Goal: Information Seeking & Learning: Learn about a topic

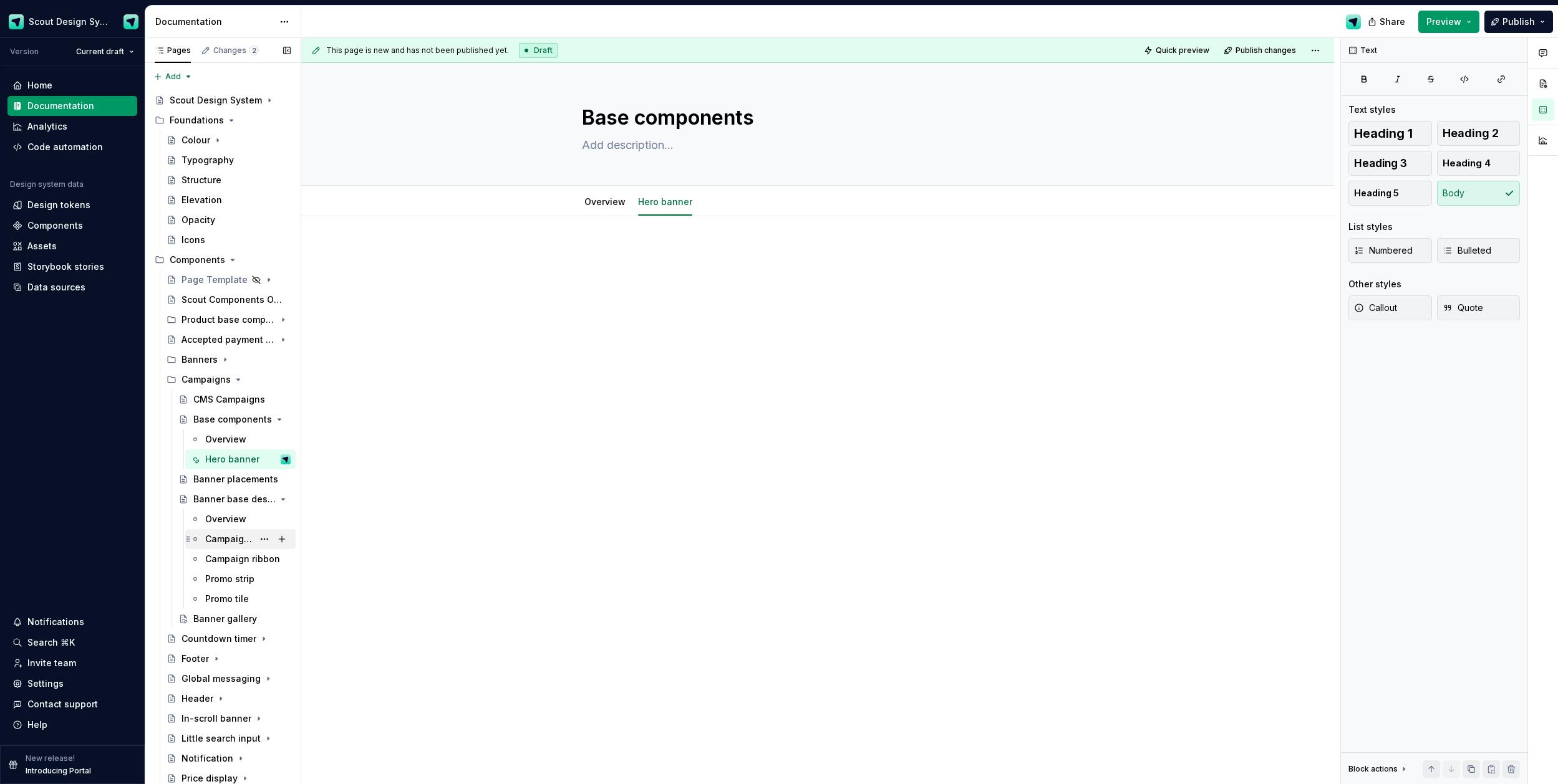
click at [225, 542] on div "Campaign header" at bounding box center [229, 539] width 48 height 13
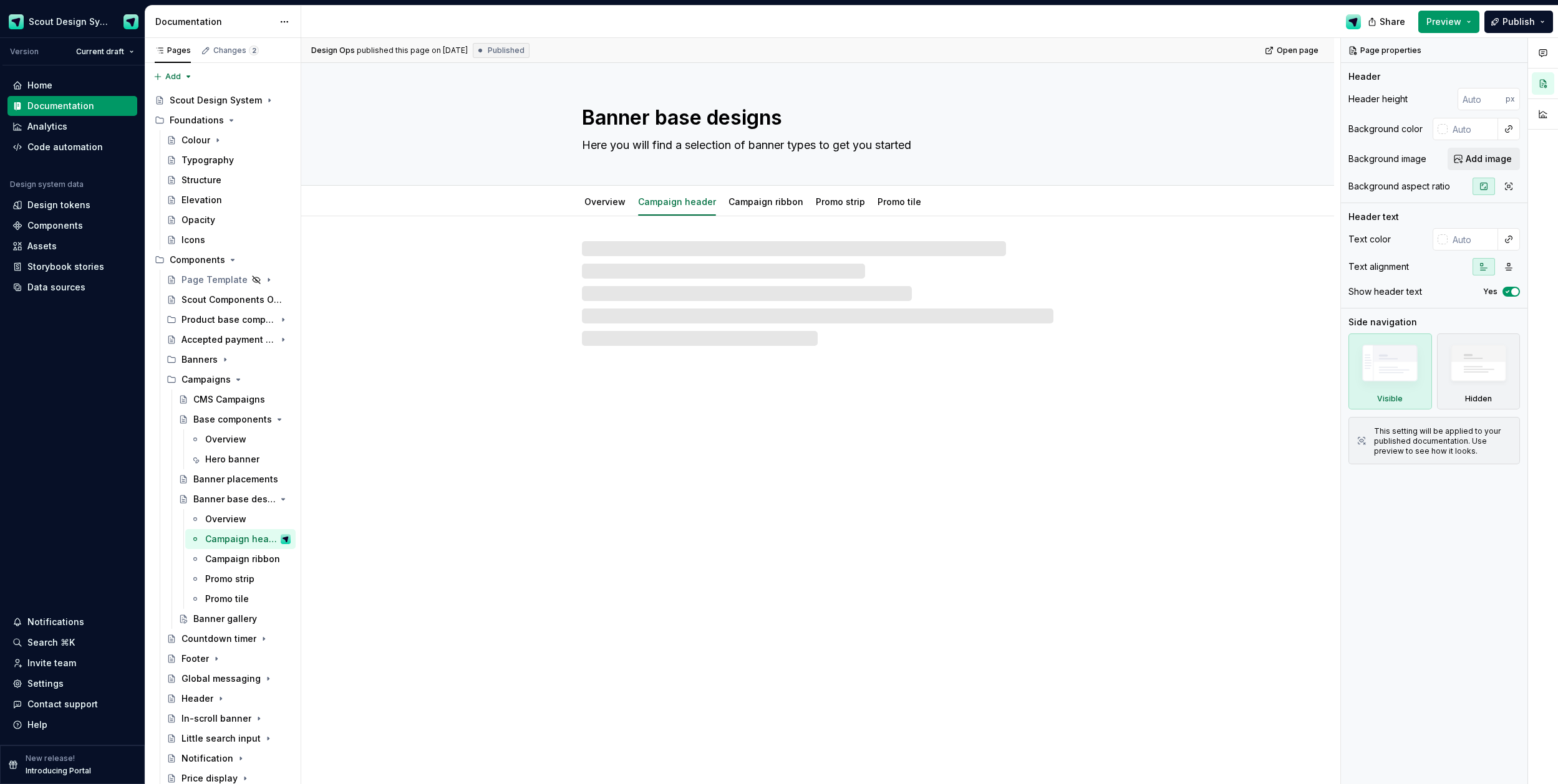
type textarea "*"
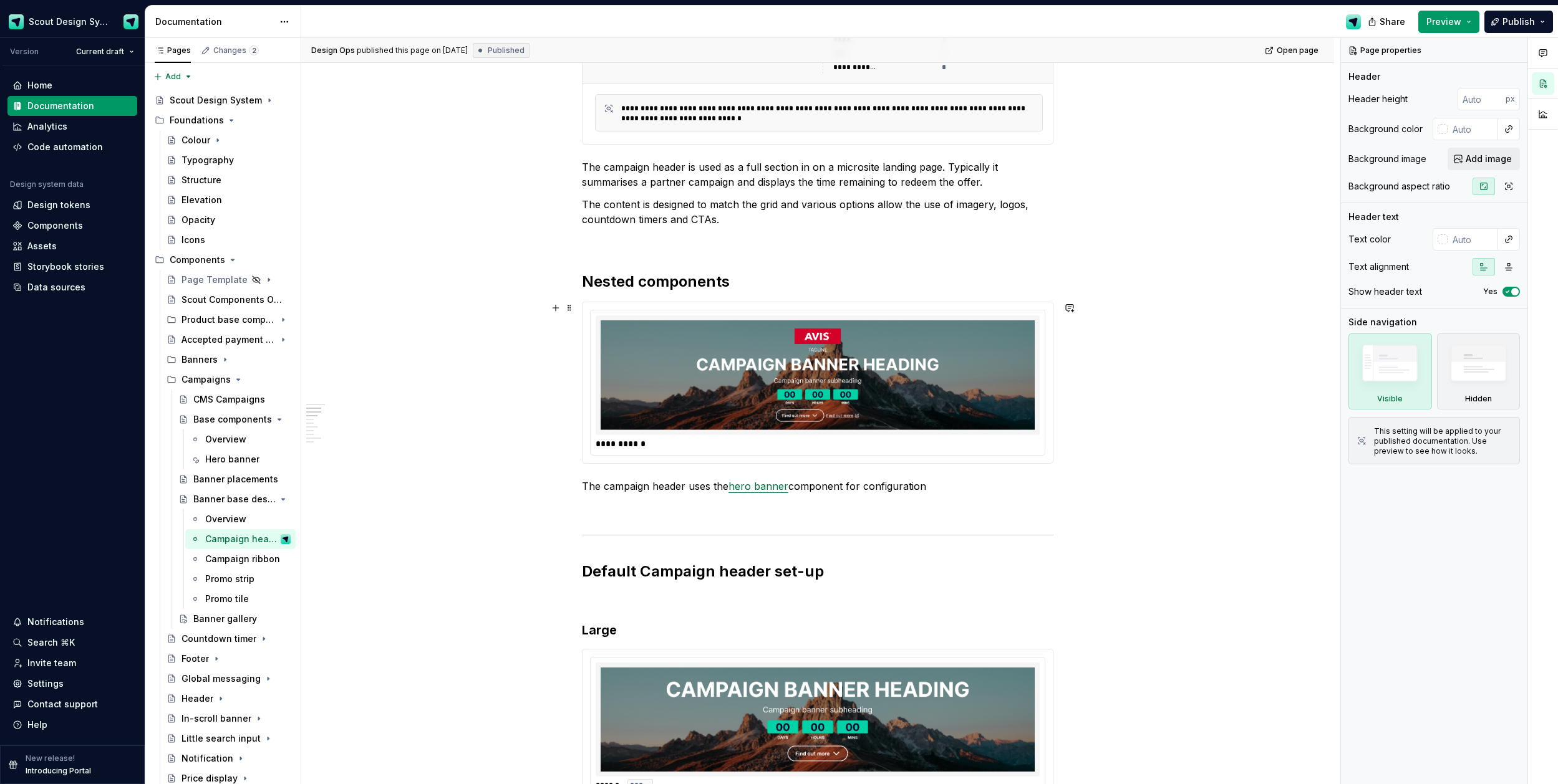
scroll to position [634, 0]
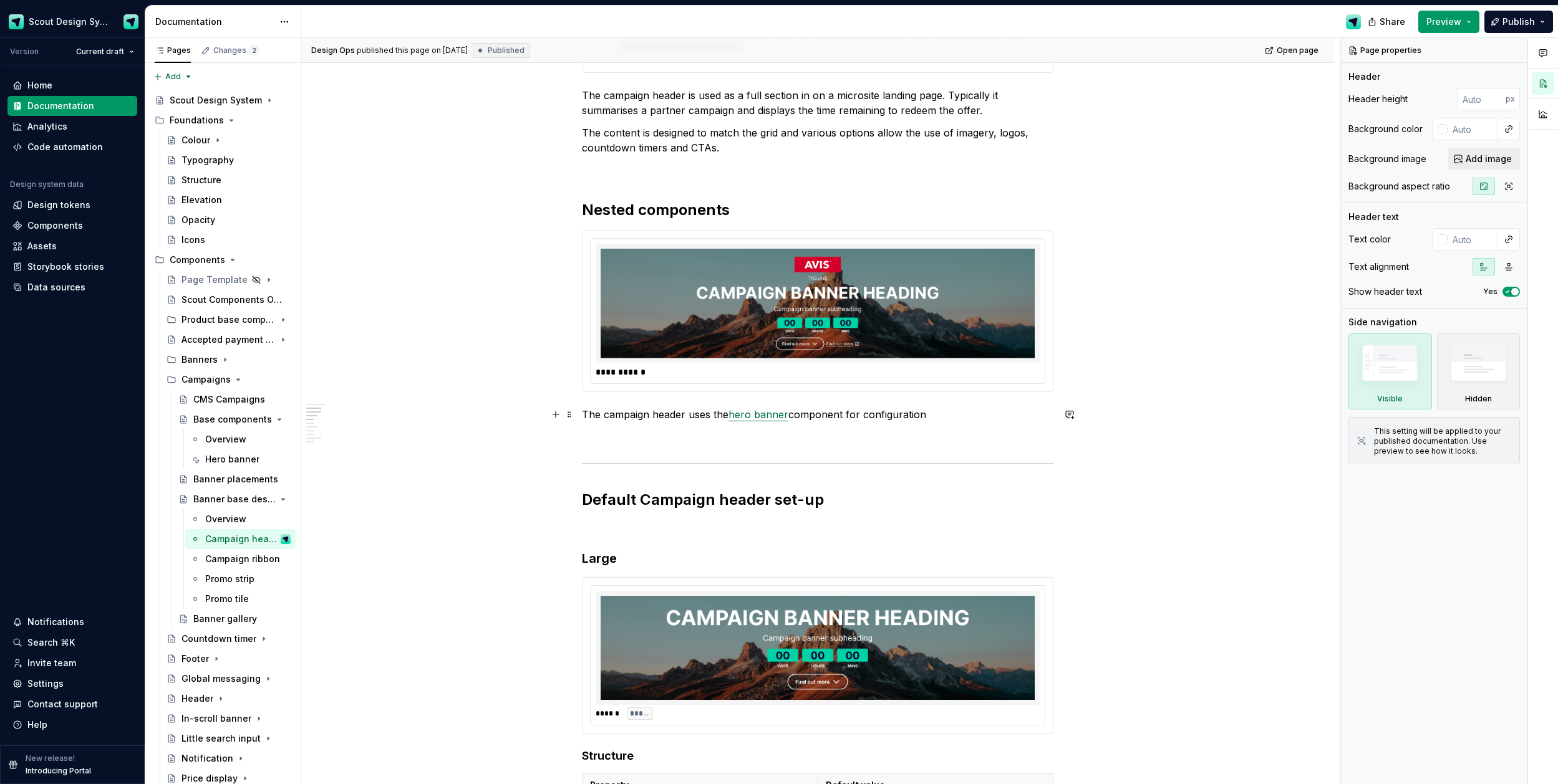
click at [772, 416] on link "hero banner" at bounding box center [758, 414] width 60 height 13
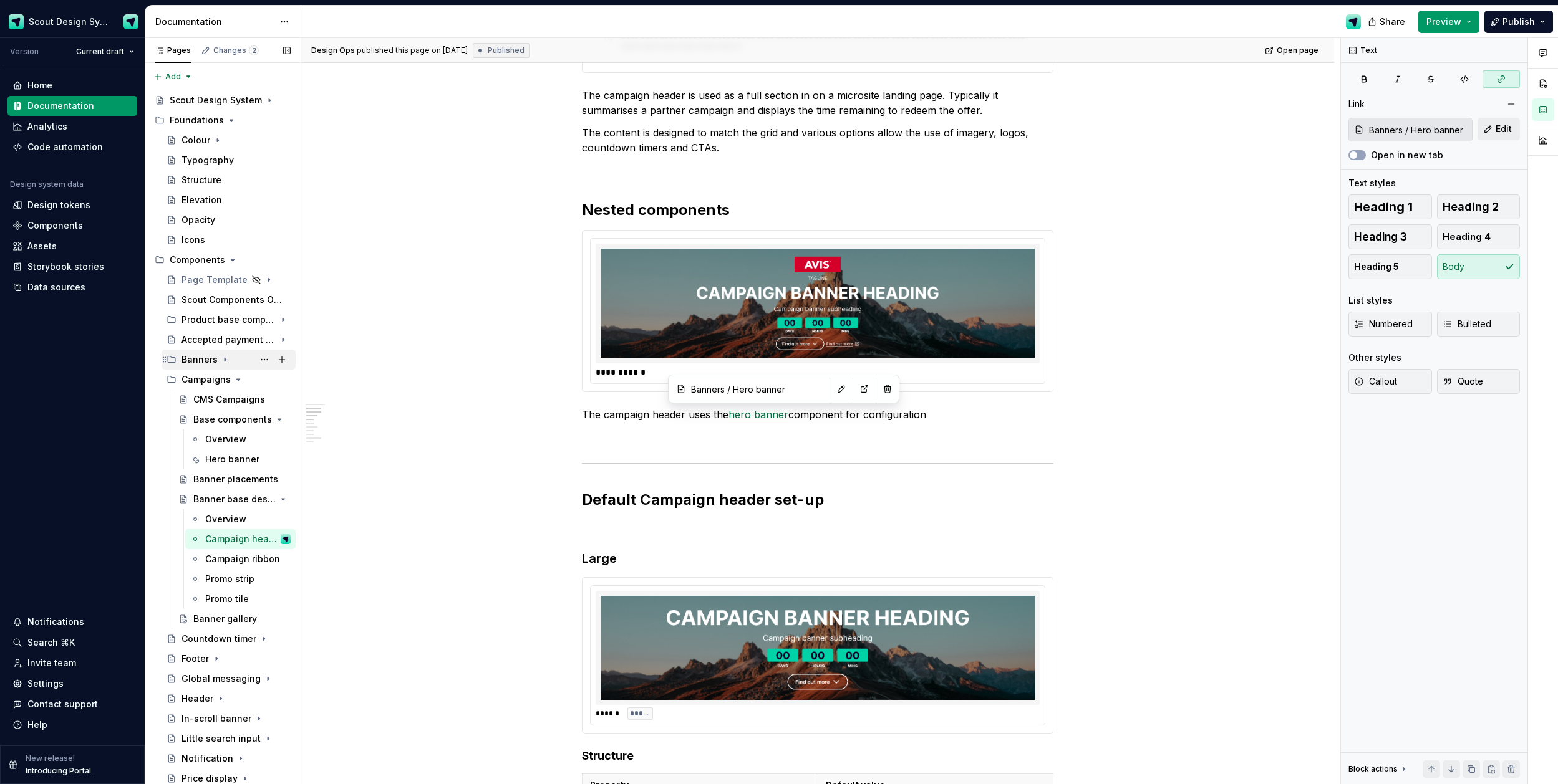
click at [220, 358] on icon "Page tree" at bounding box center [225, 359] width 10 height 10
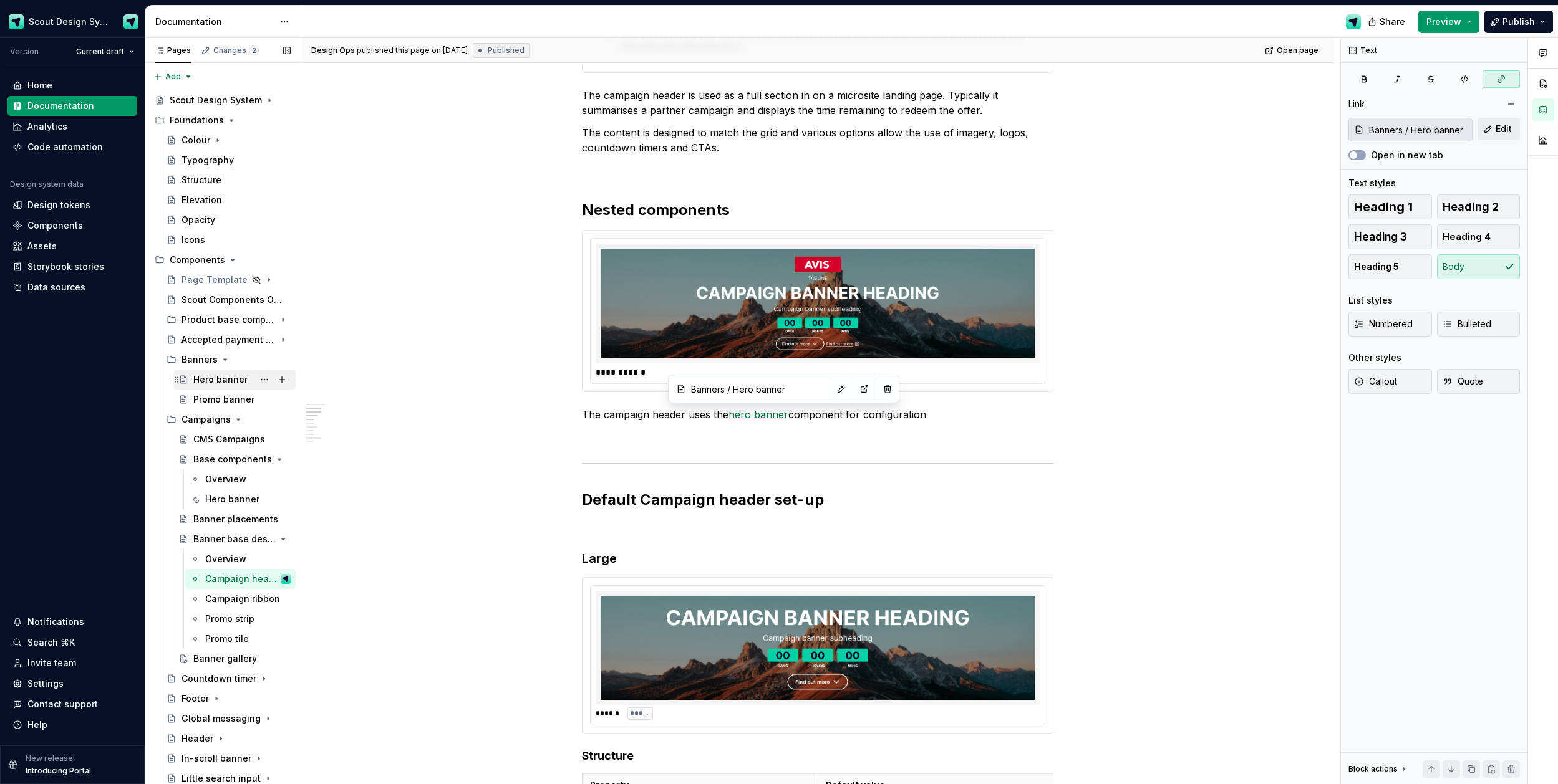
click at [233, 380] on div "Hero banner" at bounding box center [221, 380] width 54 height 13
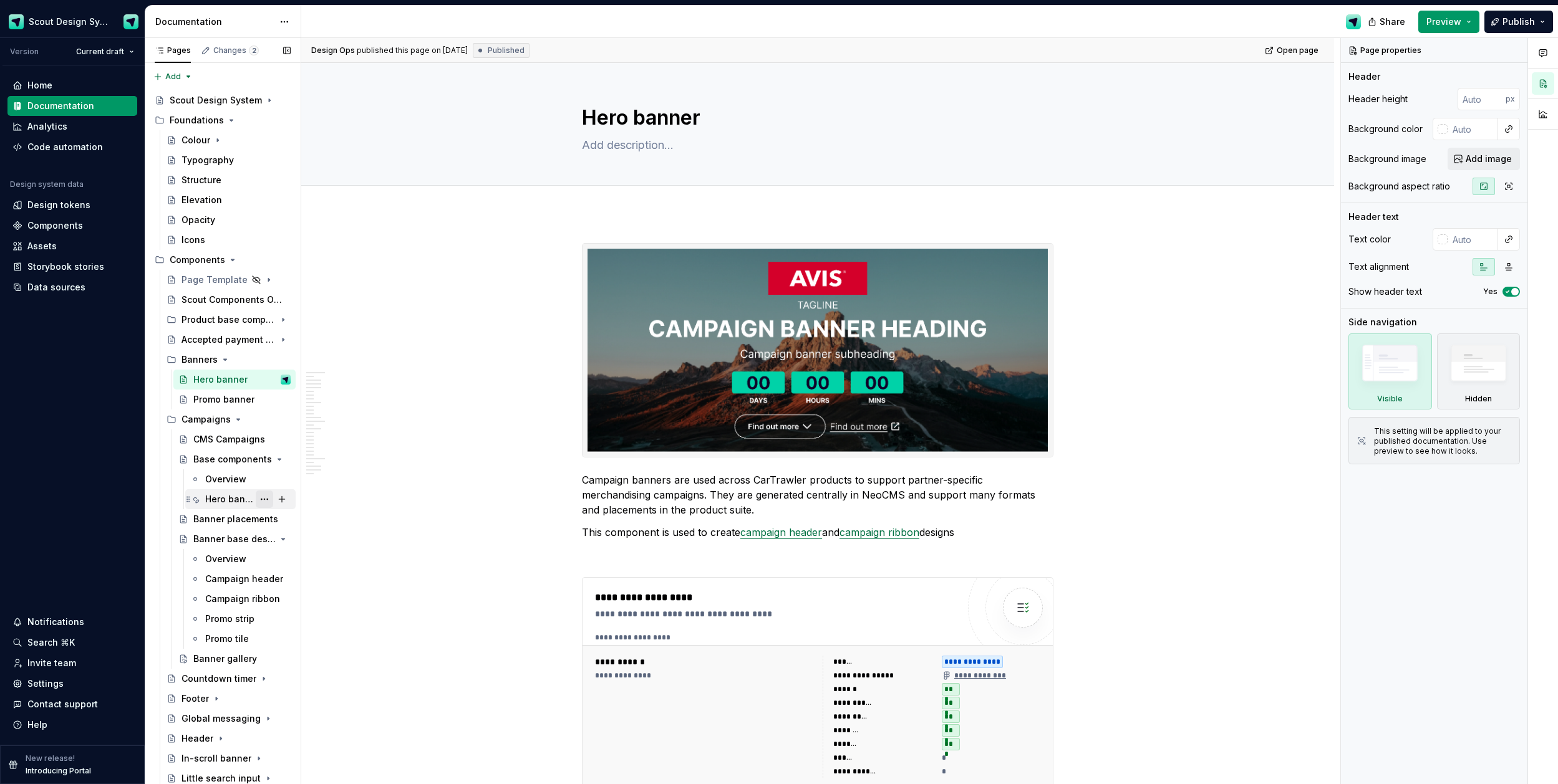
click at [265, 500] on button "Page tree" at bounding box center [265, 499] width 17 height 17
click at [318, 637] on div "Delete tab" at bounding box center [340, 638] width 122 height 13
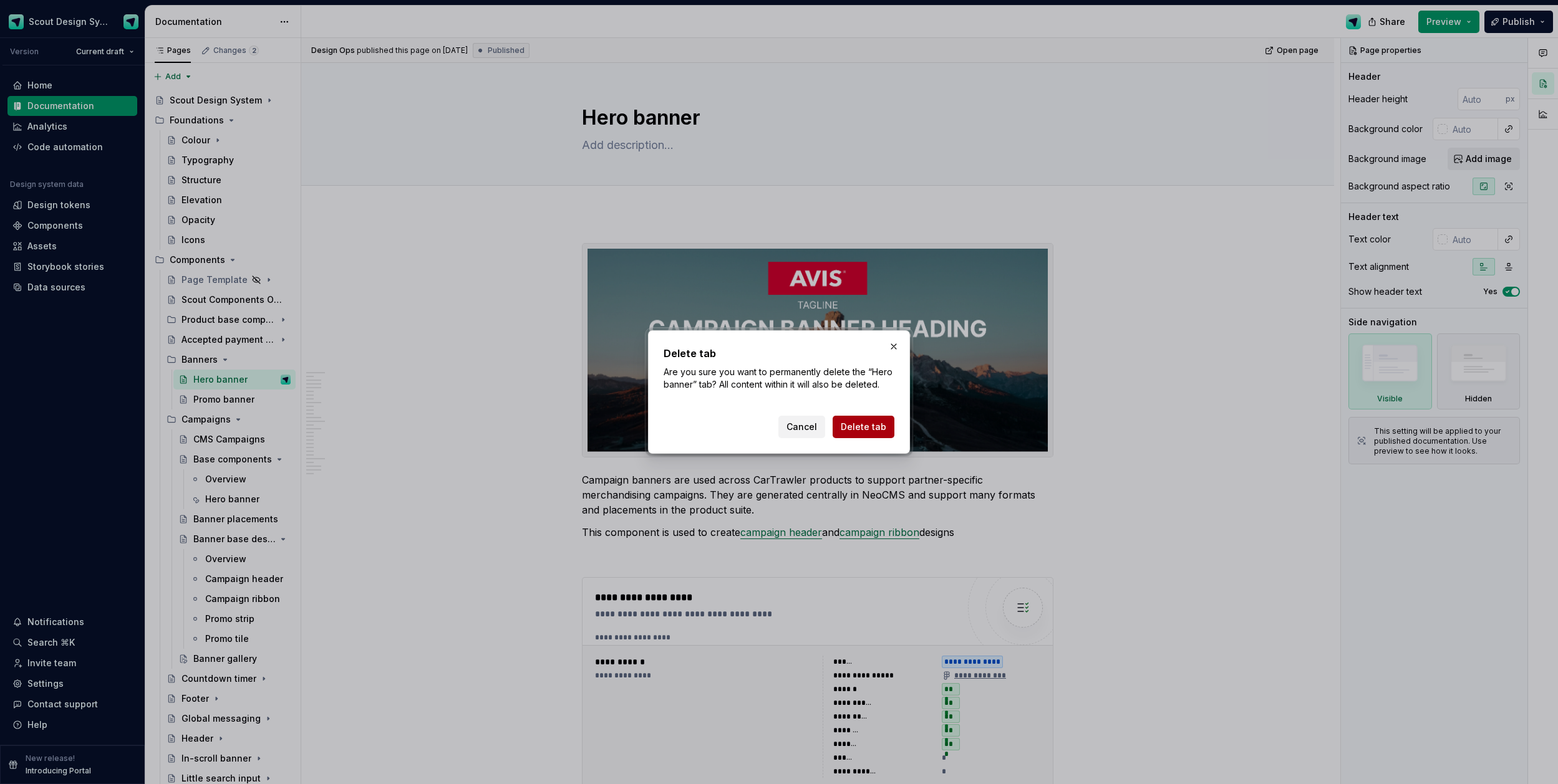
click at [860, 427] on span "Delete tab" at bounding box center [863, 427] width 46 height 13
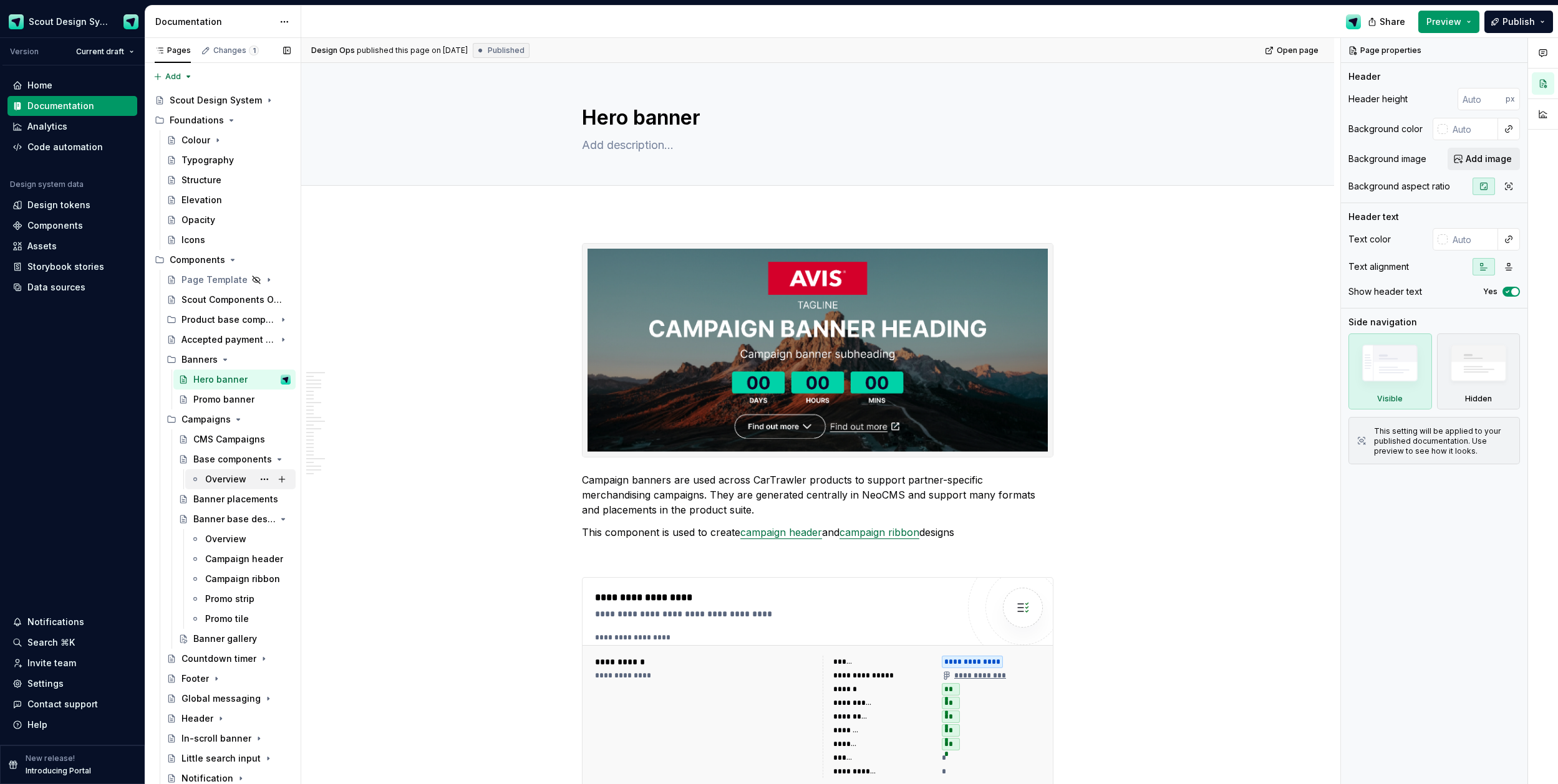
click at [250, 482] on div "Overview" at bounding box center [248, 479] width 86 height 17
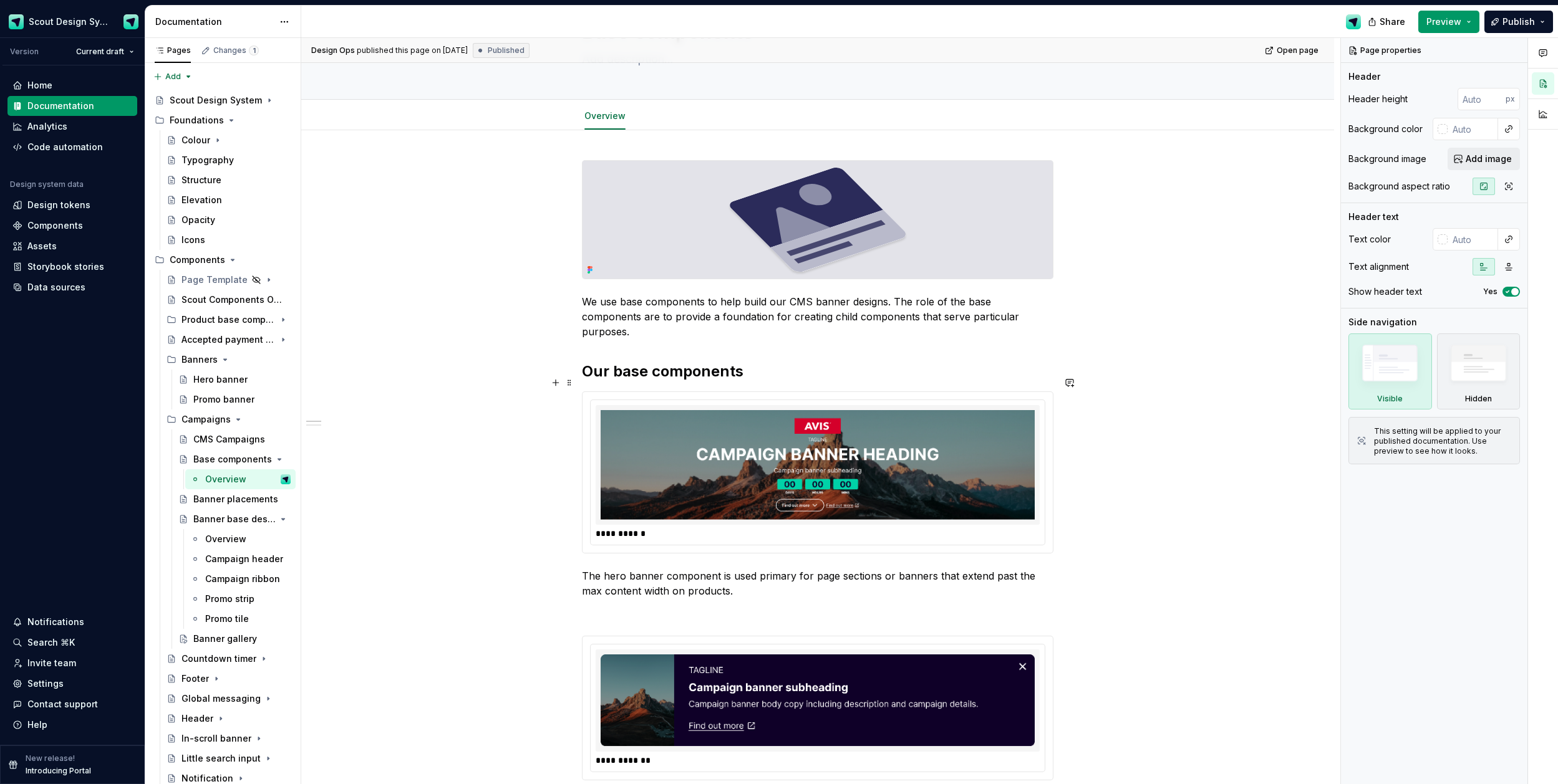
scroll to position [93, 0]
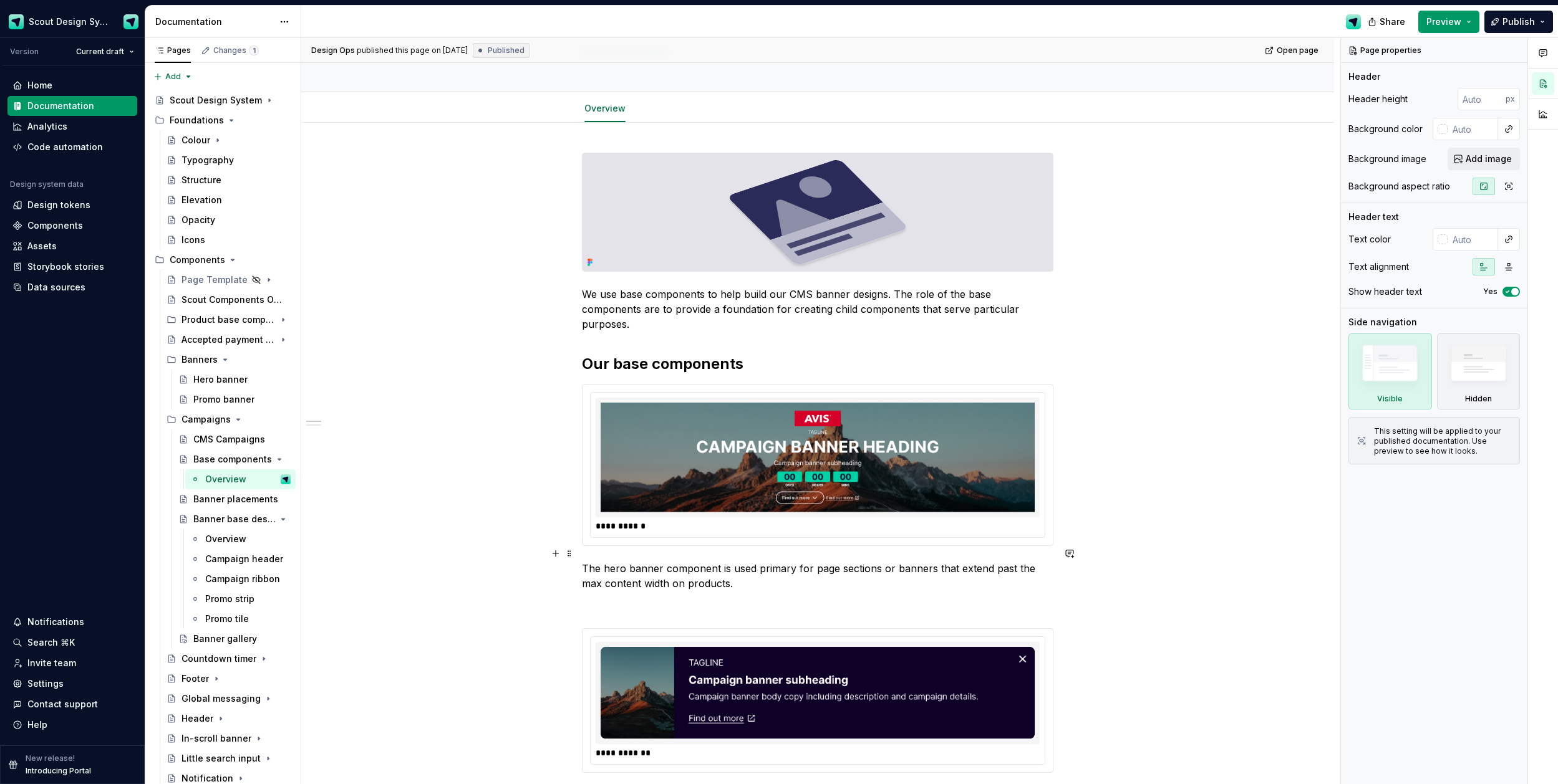
type textarea "*"
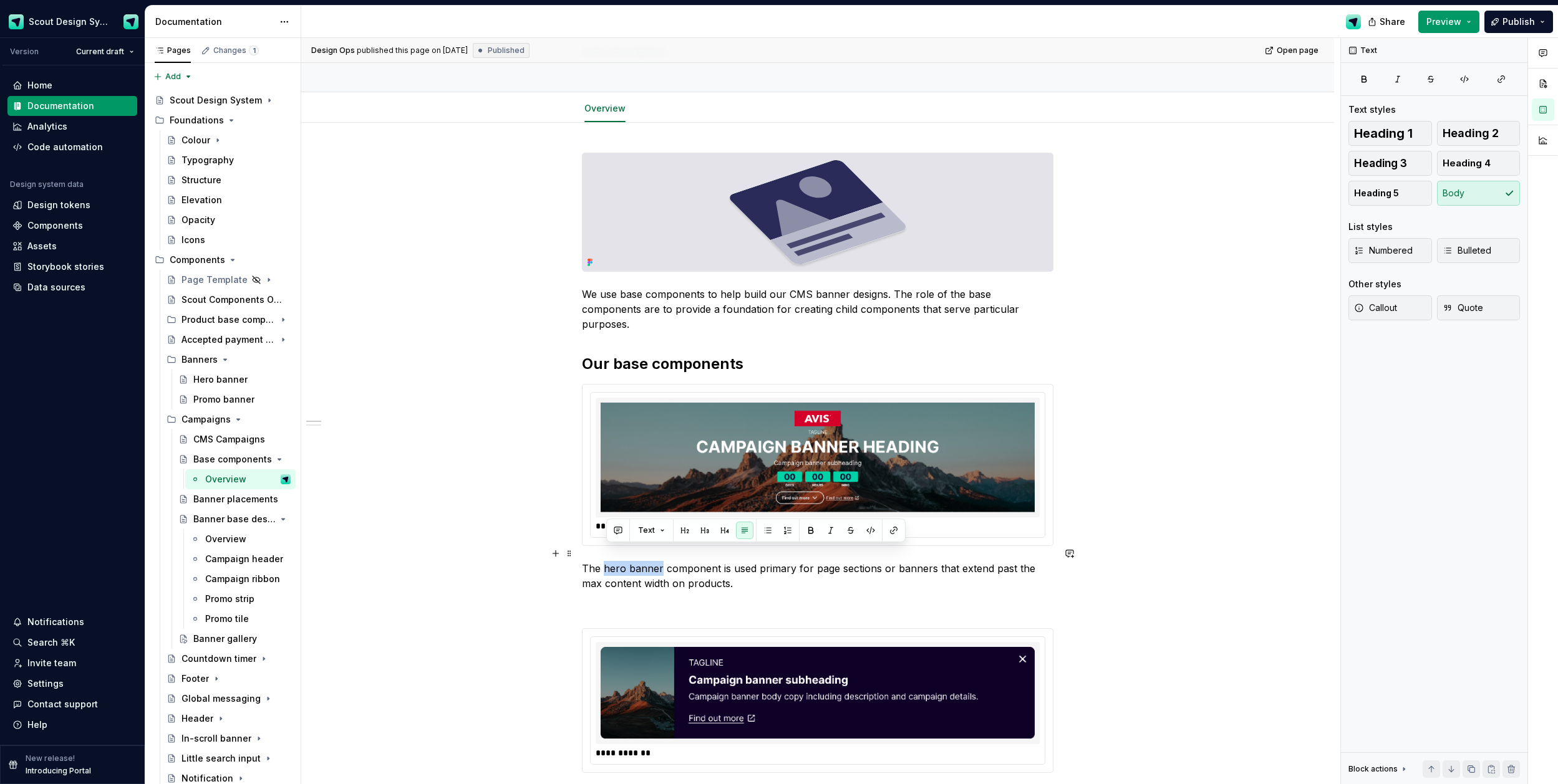
drag, startPoint x: 607, startPoint y: 553, endPoint x: 664, endPoint y: 551, distance: 57.0
click at [664, 561] on p "The hero banner component is used primary for page sections or banners that ext…" at bounding box center [817, 576] width 471 height 30
click at [889, 532] on button "button" at bounding box center [894, 530] width 17 height 17
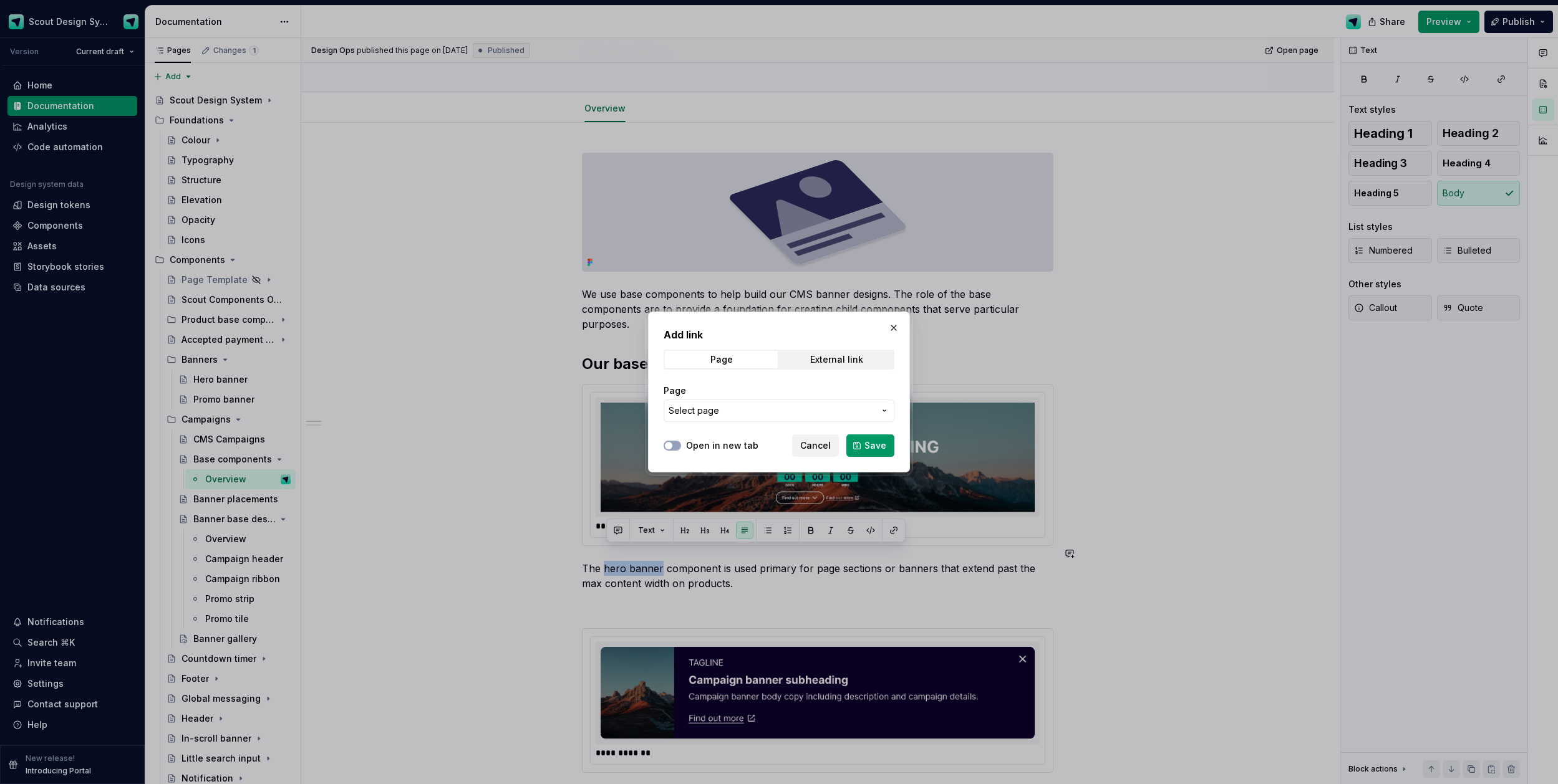
click at [752, 415] on span "Select page" at bounding box center [772, 411] width 206 height 13
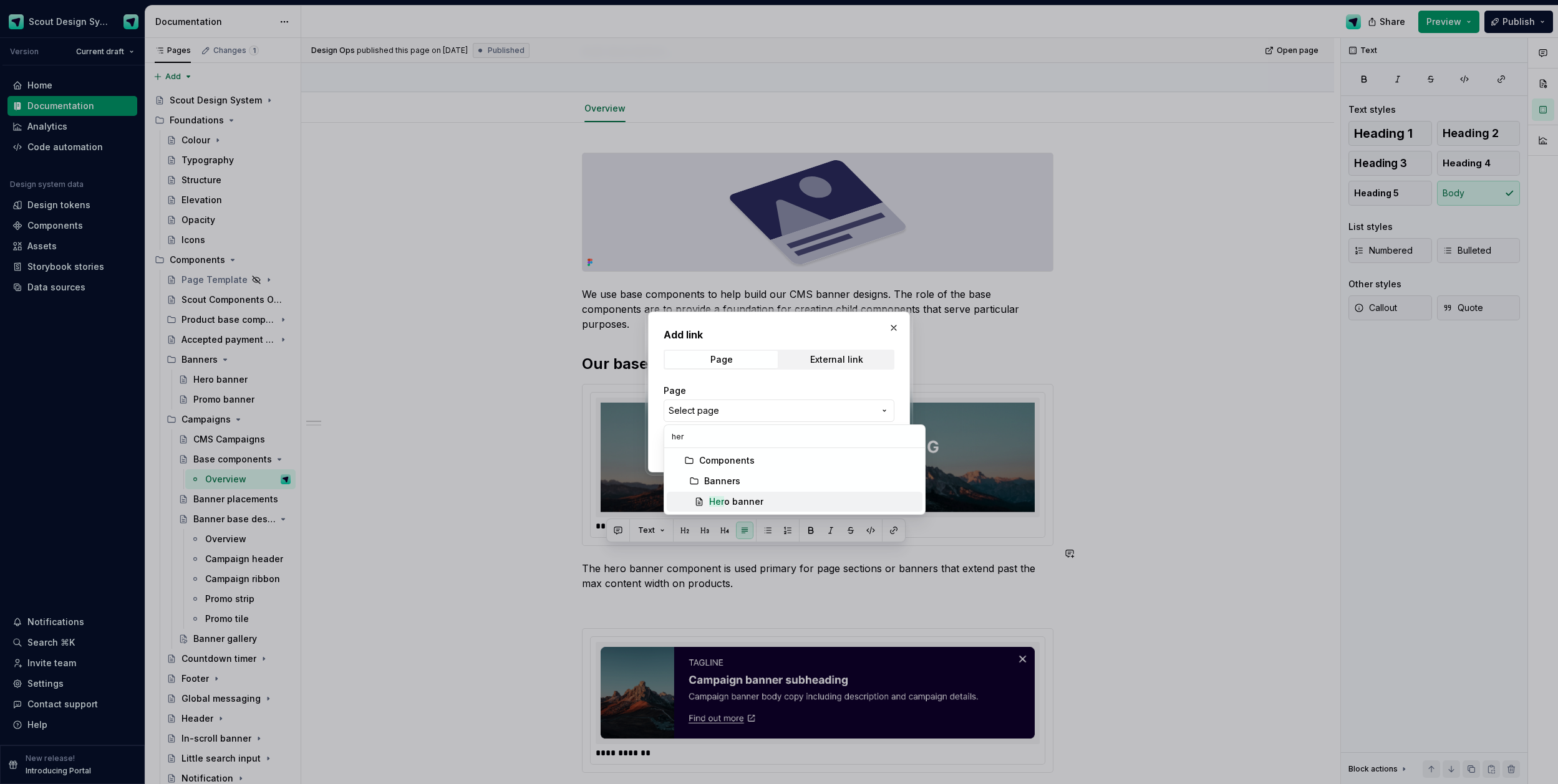
type input "her"
click at [729, 504] on div "Her o banner" at bounding box center [737, 502] width 54 height 13
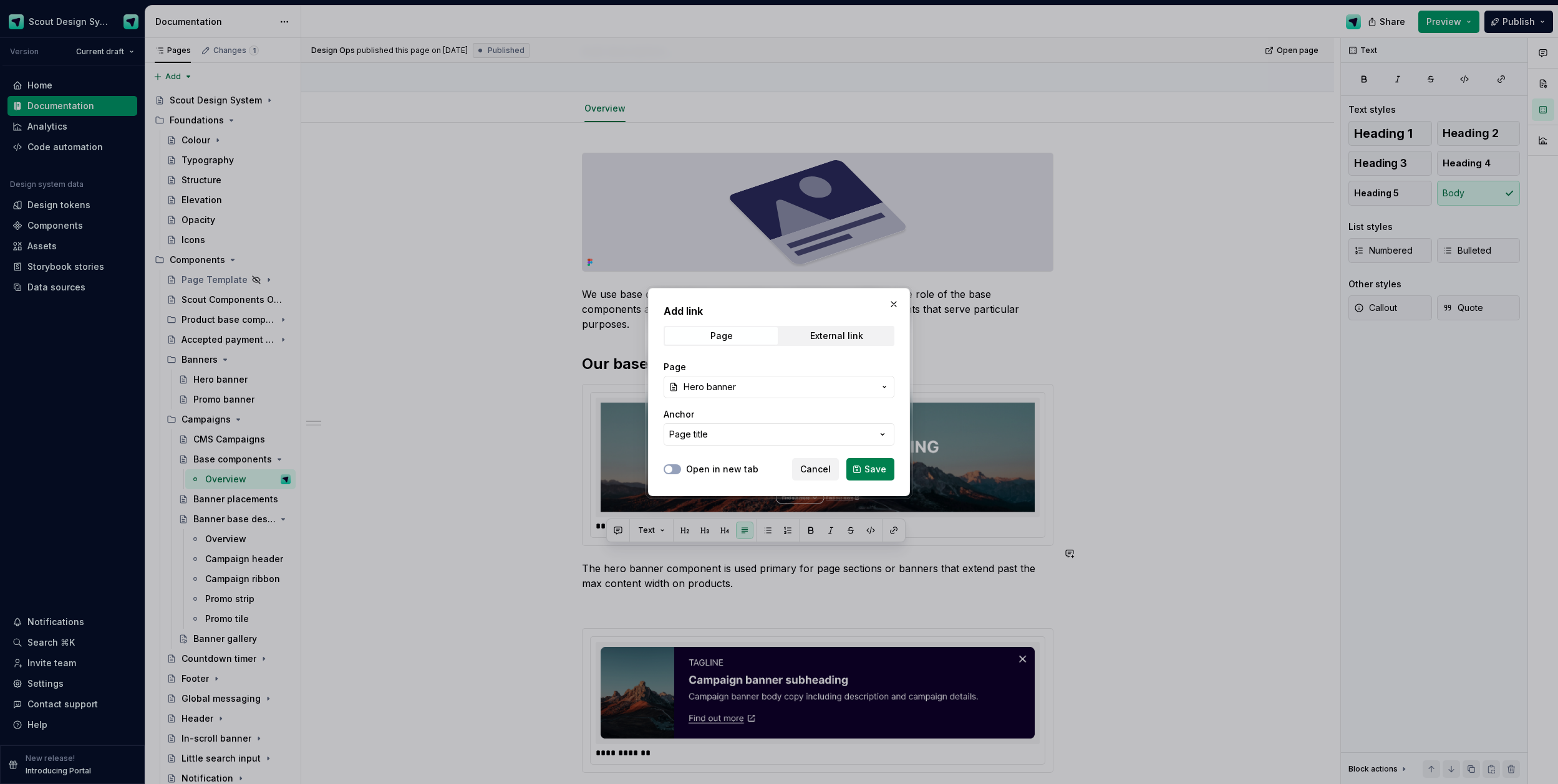
click at [884, 469] on span "Save" at bounding box center [875, 469] width 22 height 13
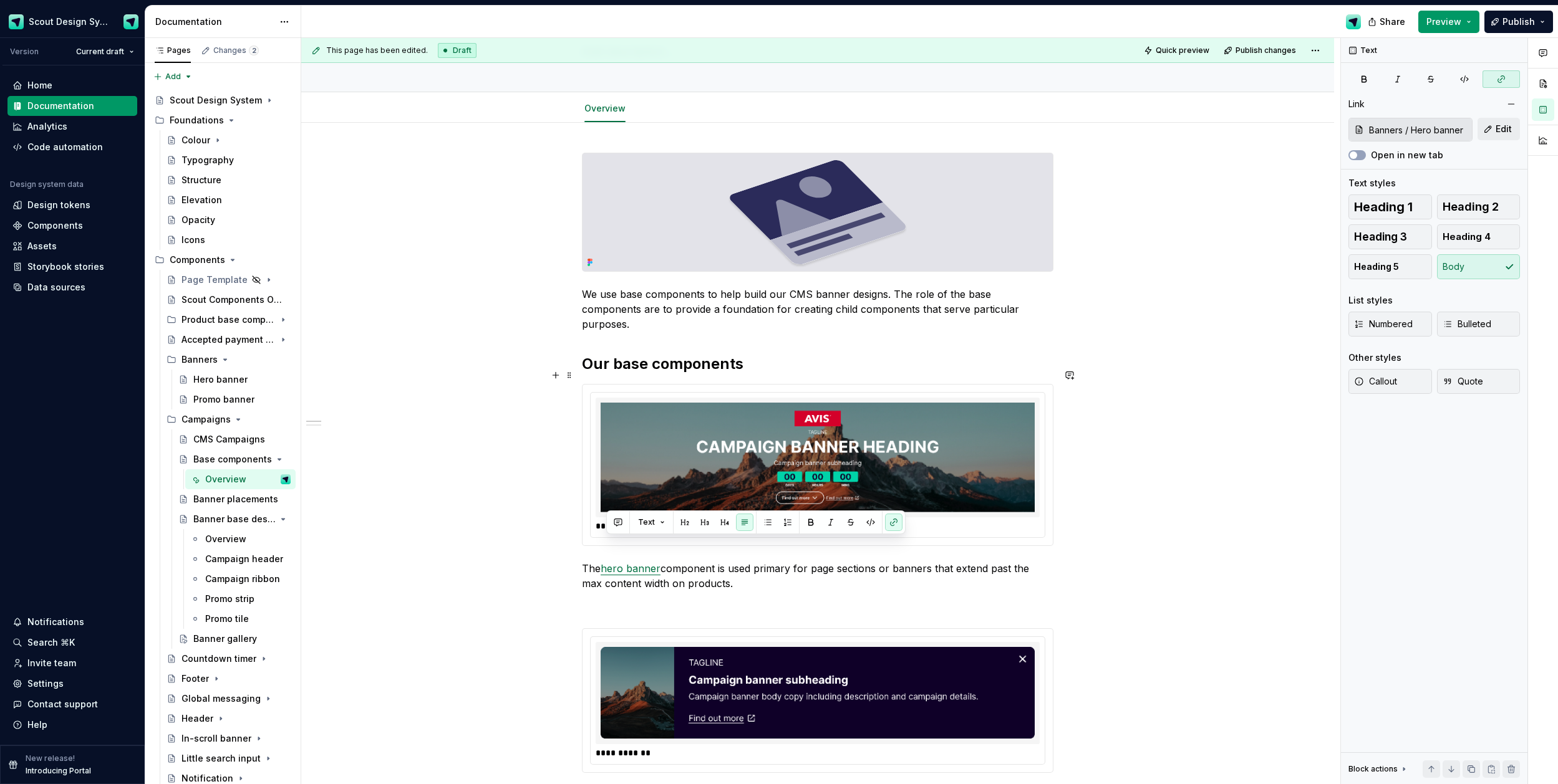
scroll to position [351, 0]
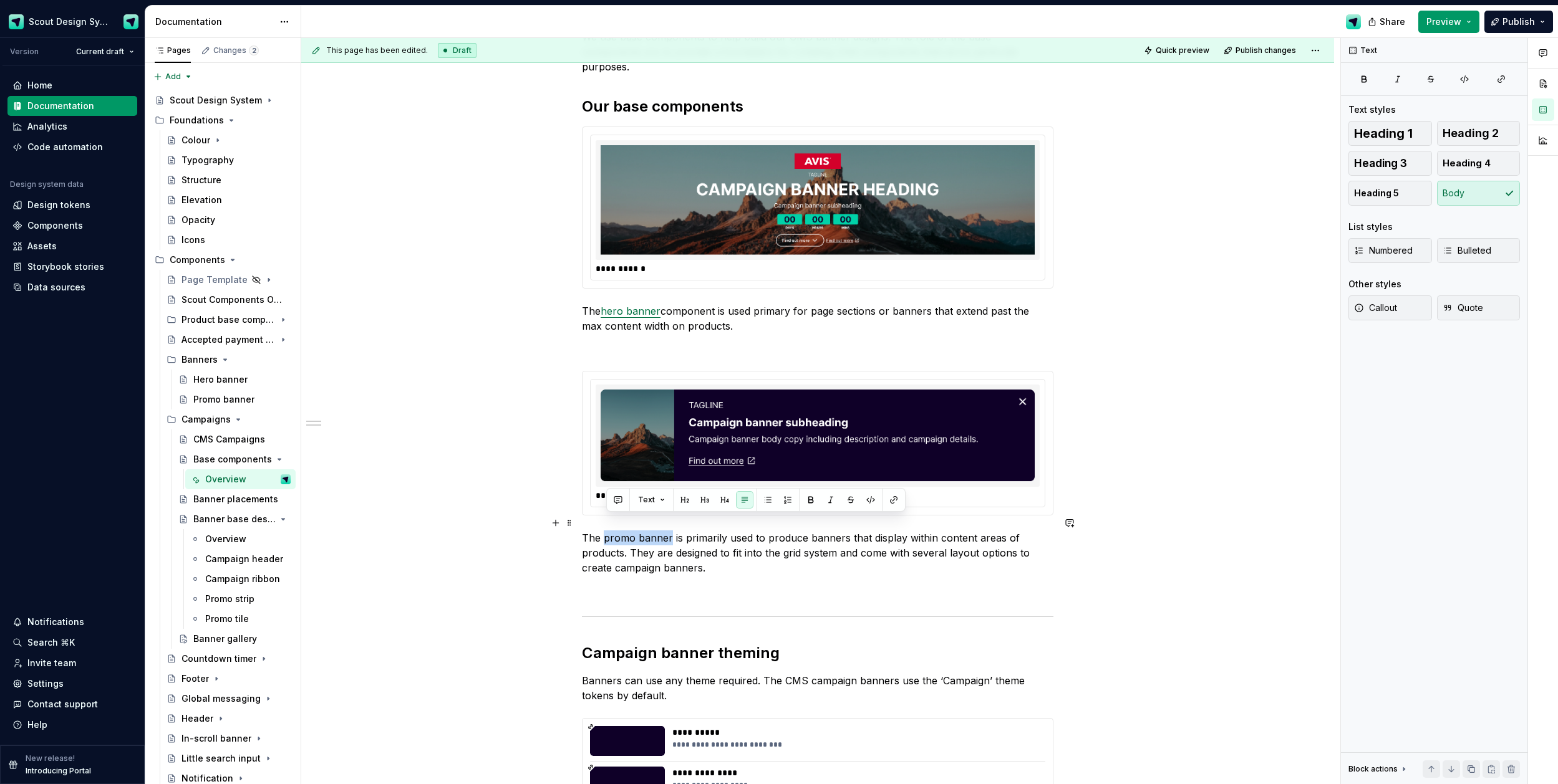
drag, startPoint x: 606, startPoint y: 522, endPoint x: 684, endPoint y: 514, distance: 78.4
click at [672, 531] on p "The promo banner is primarily used to produce banners that display within conte…" at bounding box center [817, 553] width 471 height 45
click at [894, 498] on button "button" at bounding box center [894, 500] width 17 height 17
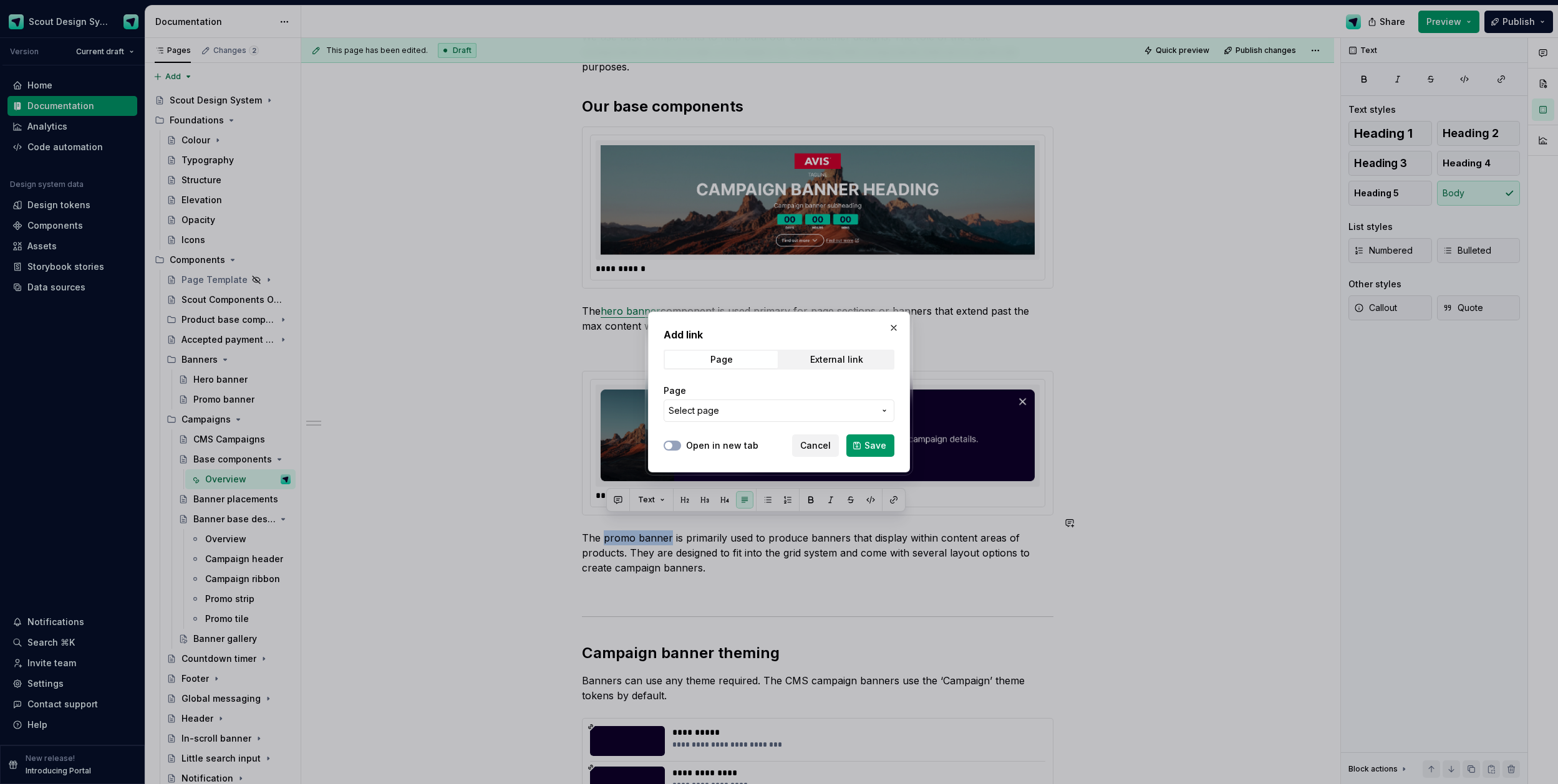
type textarea "*"
click at [772, 417] on button "Select page" at bounding box center [779, 411] width 231 height 23
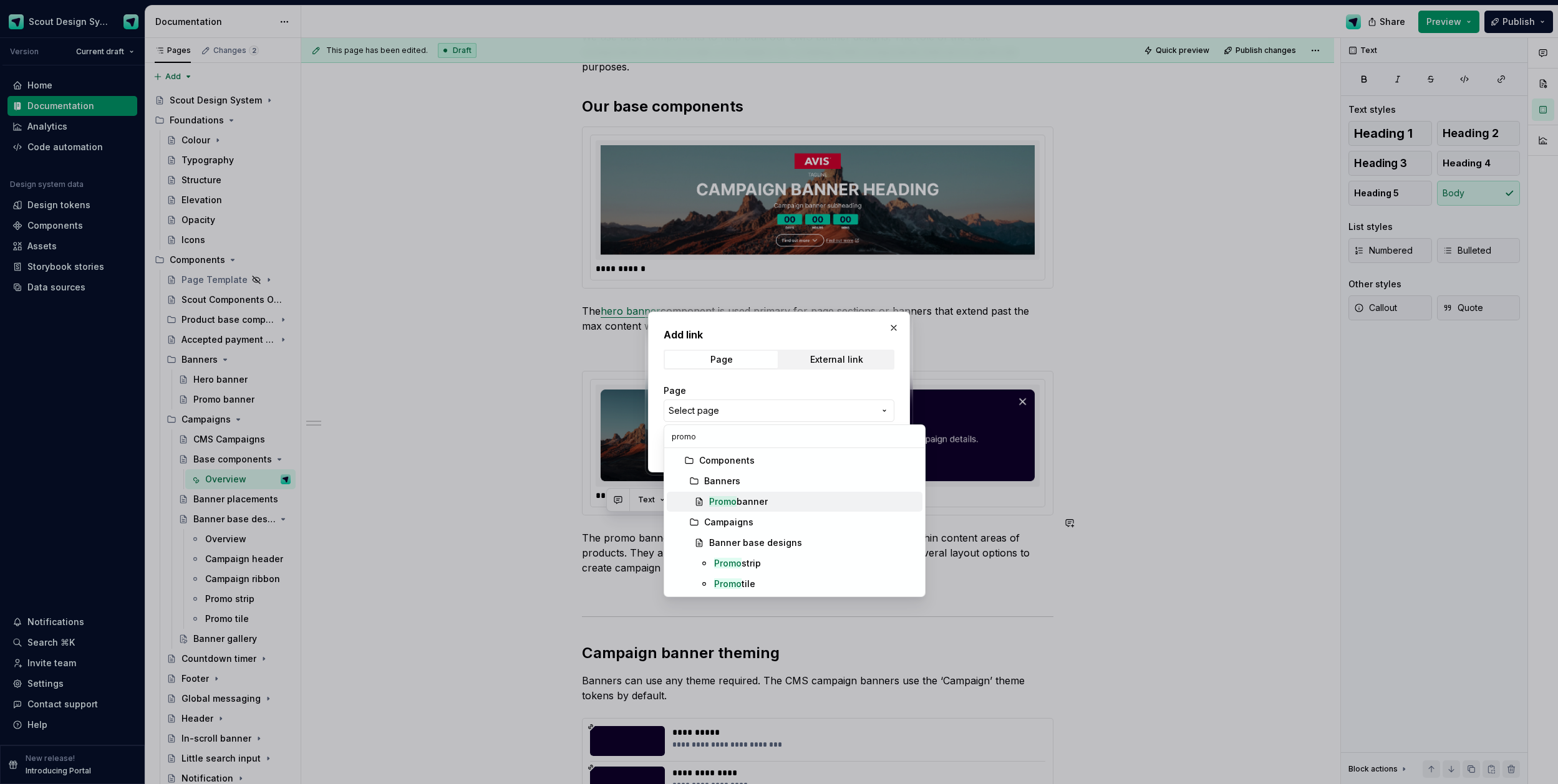
type input "promo"
click at [756, 501] on div "Promo banner" at bounding box center [739, 502] width 58 height 13
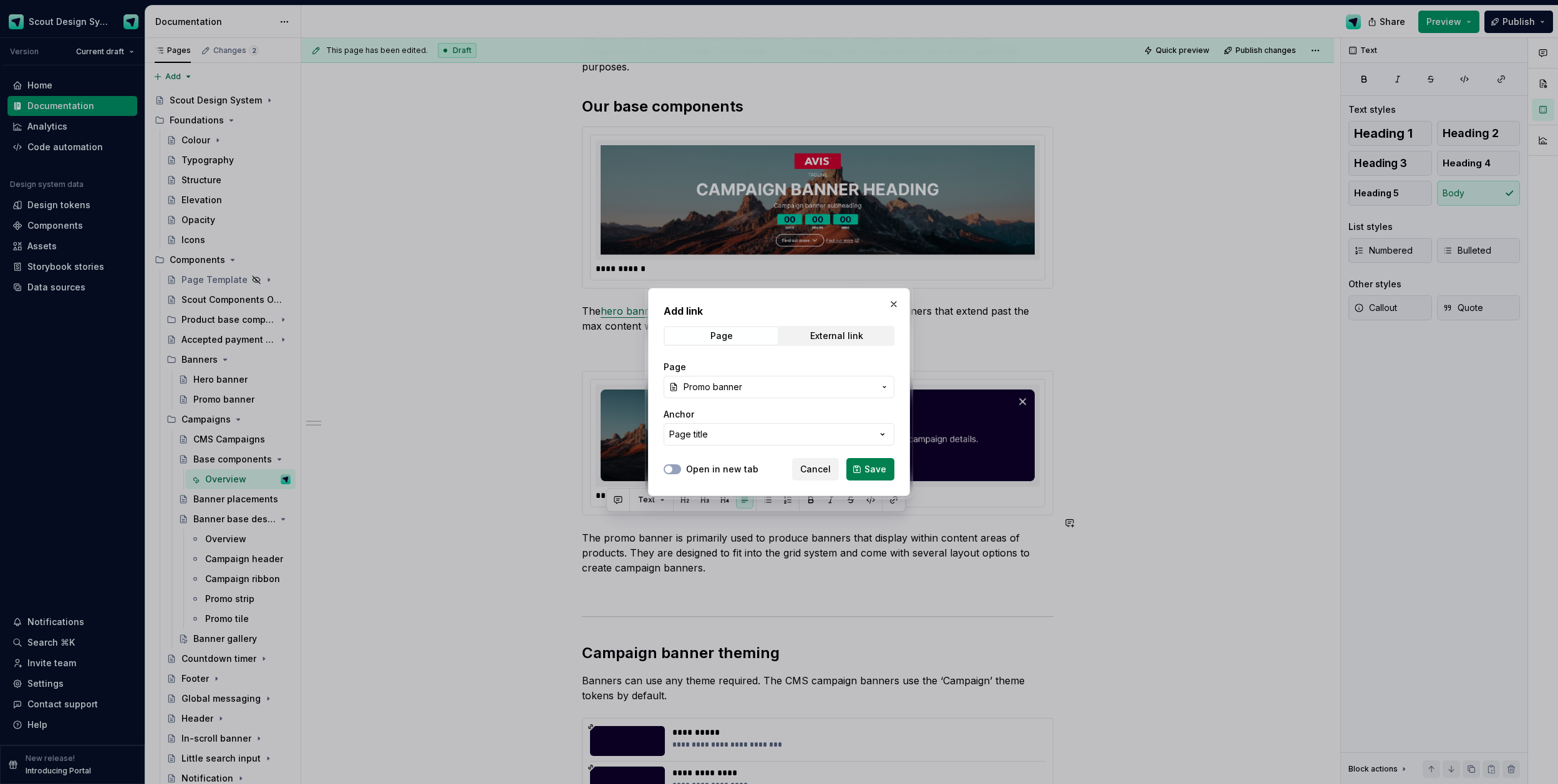
click at [867, 471] on span "Save" at bounding box center [875, 469] width 22 height 13
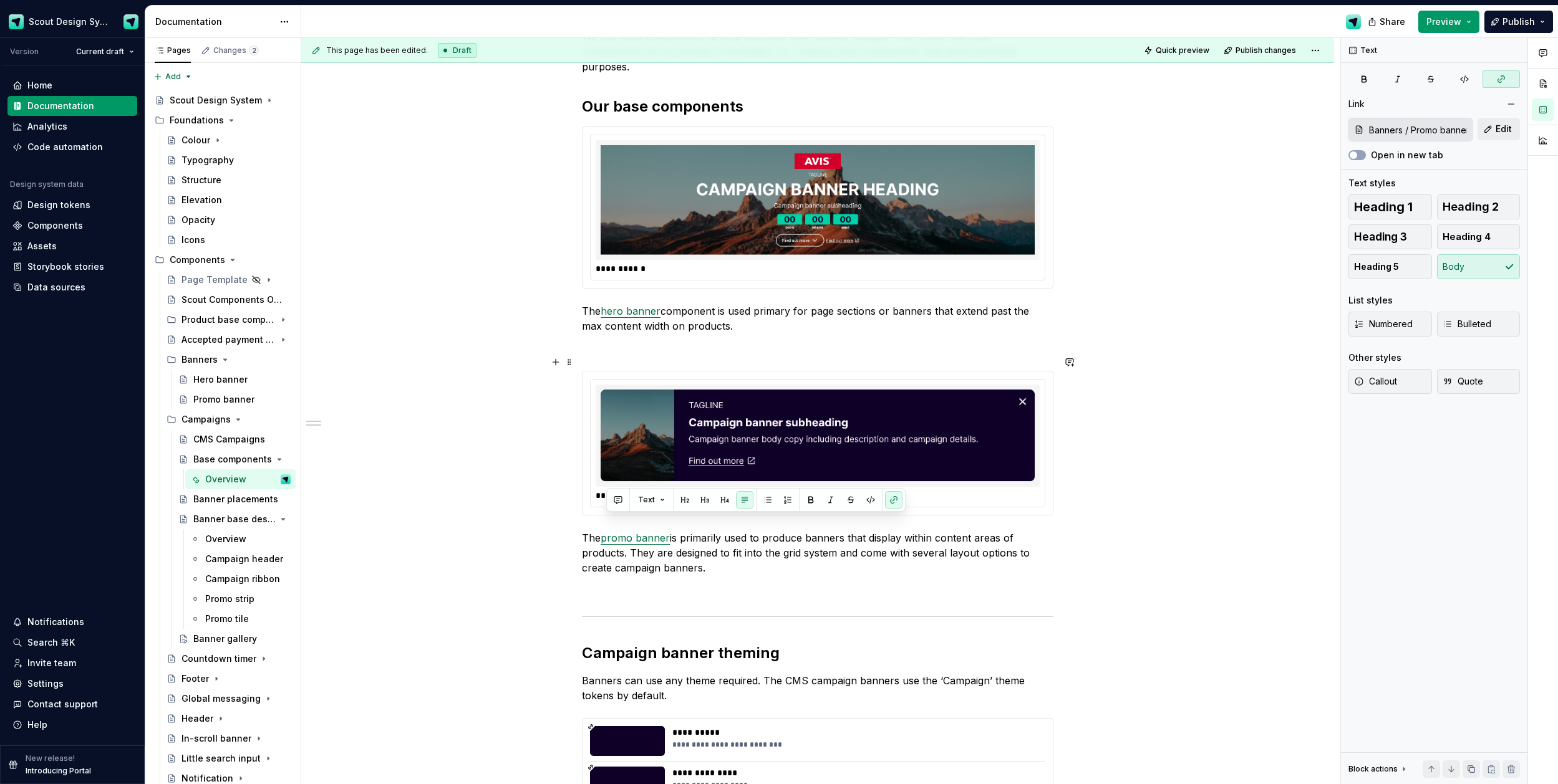
drag, startPoint x: 469, startPoint y: 490, endPoint x: 448, endPoint y: 447, distance: 47.9
click at [467, 488] on div "**********" at bounding box center [820, 411] width 1039 height 747
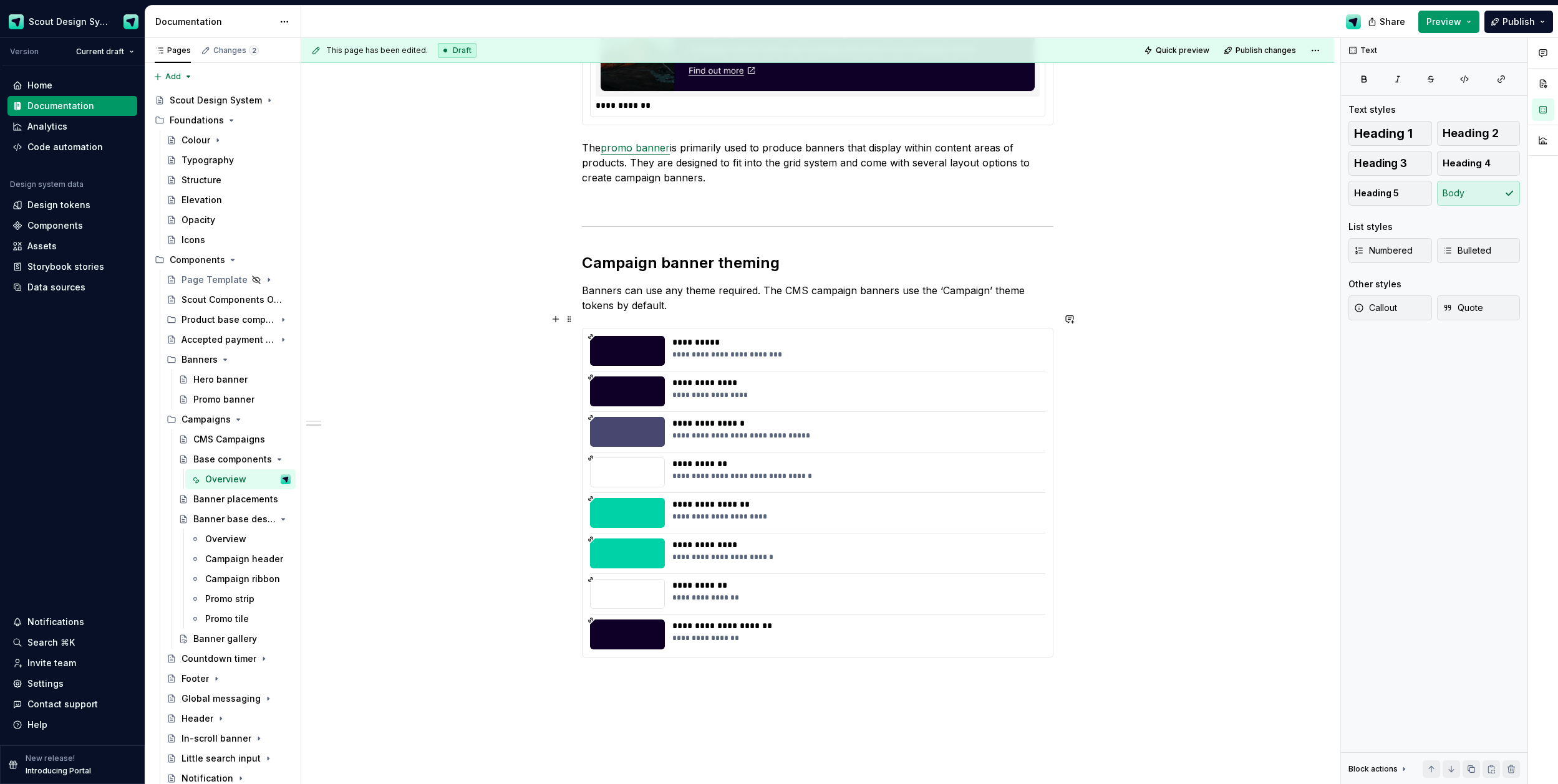
scroll to position [0, 0]
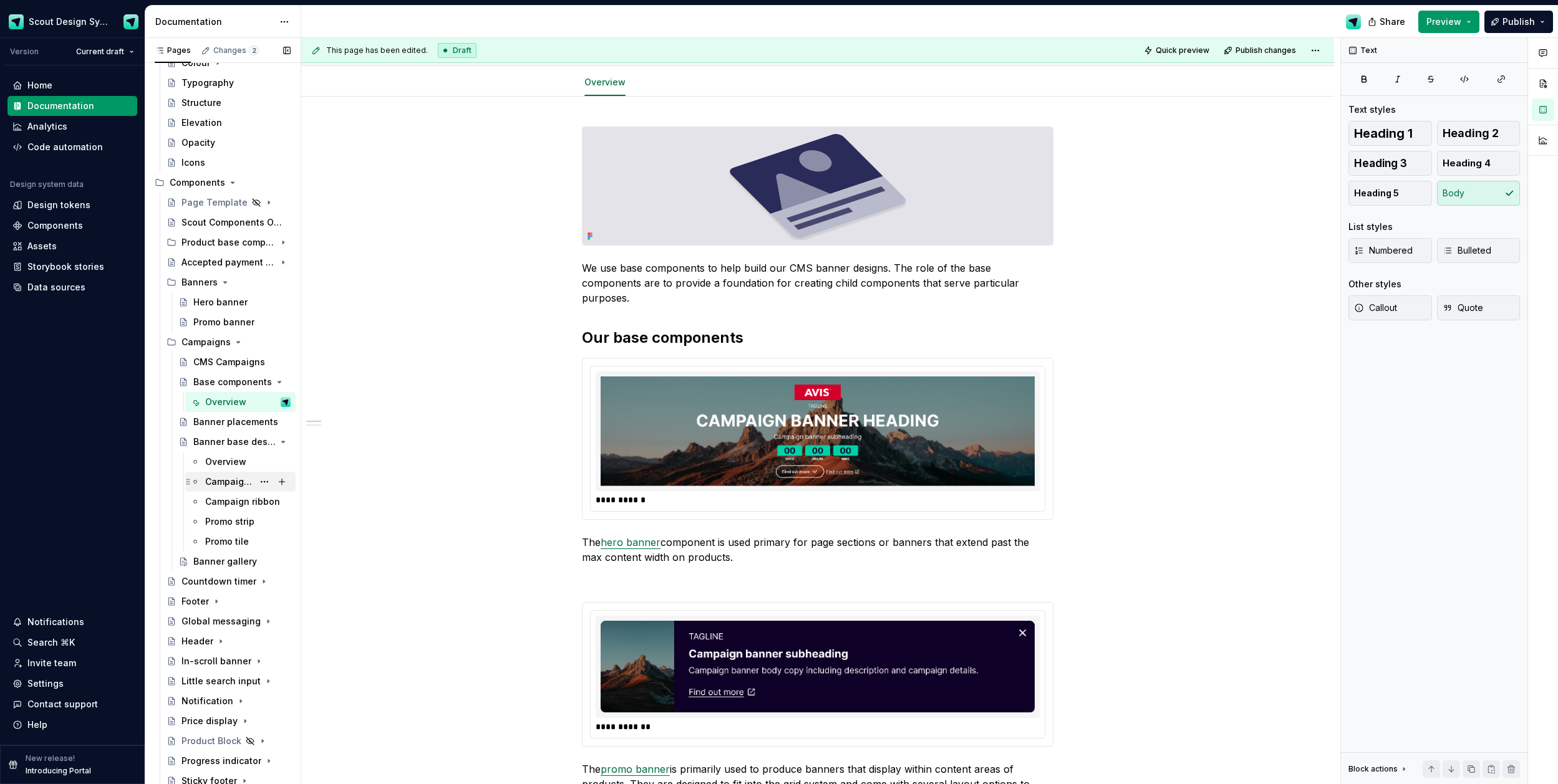
scroll to position [77, 0]
click at [234, 363] on div "CMS Campaigns" at bounding box center [223, 363] width 60 height 13
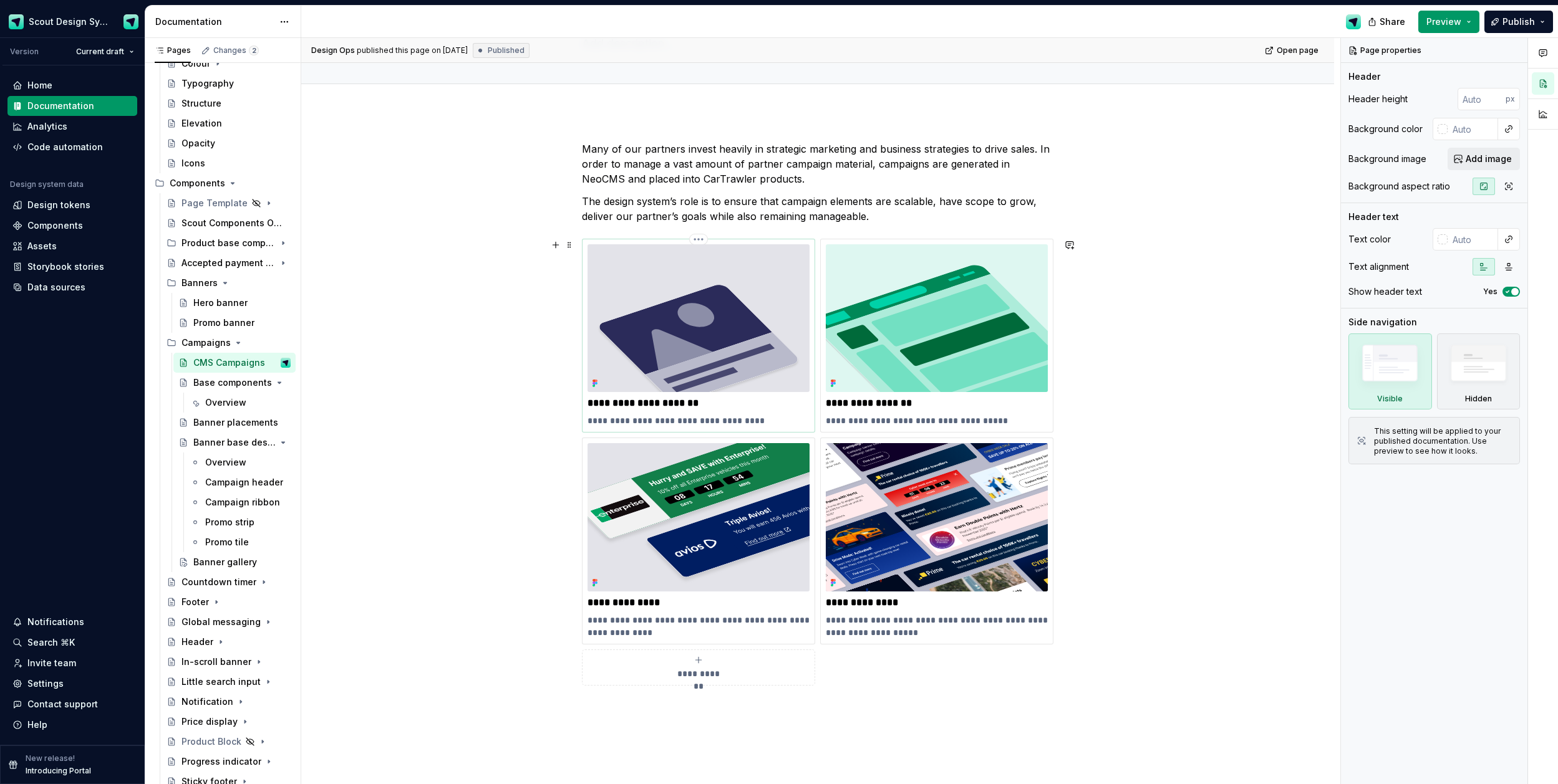
scroll to position [101, 0]
click at [667, 538] on img at bounding box center [698, 518] width 222 height 148
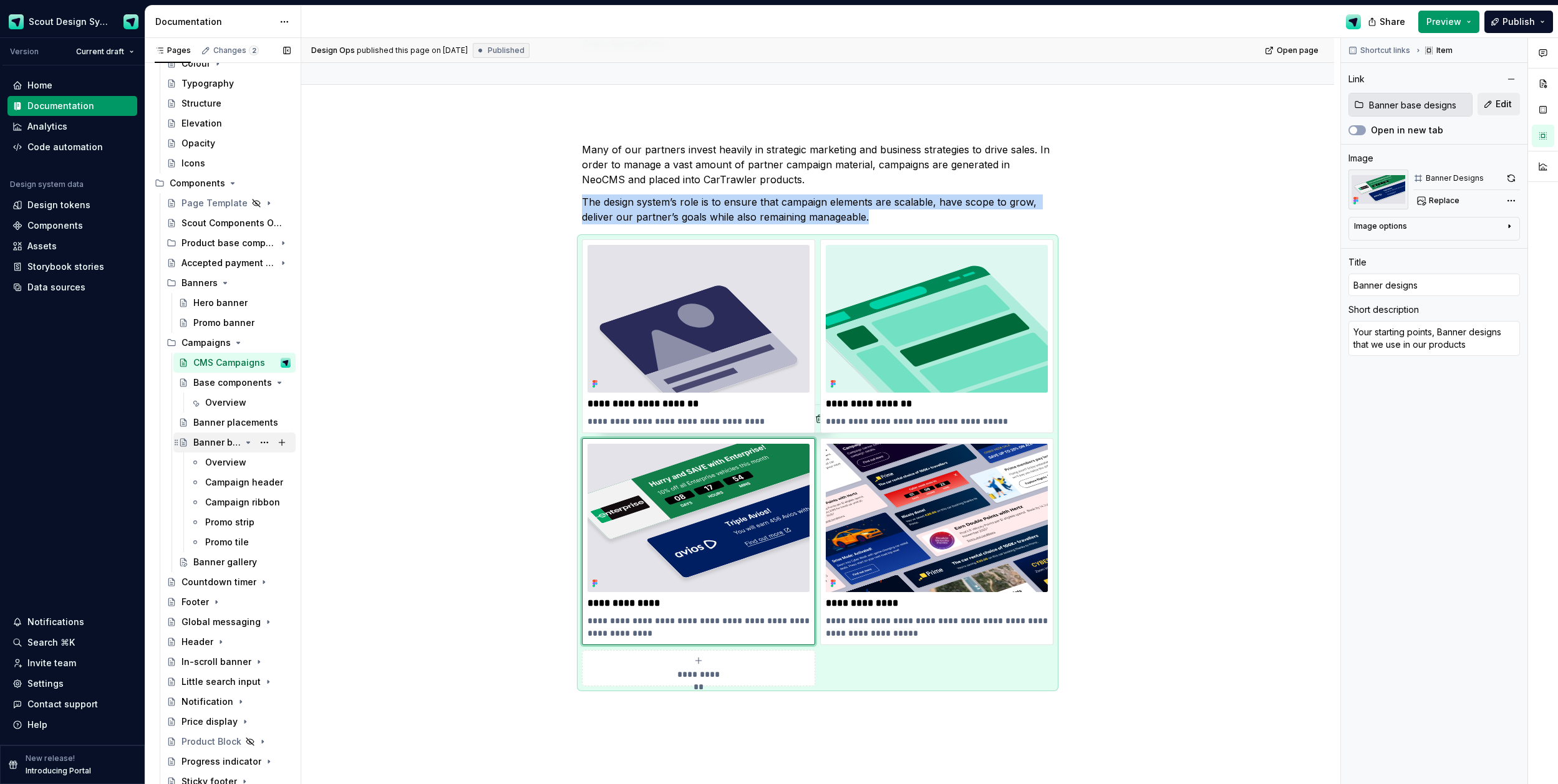
click at [215, 447] on div "Banner base designs" at bounding box center [217, 443] width 47 height 13
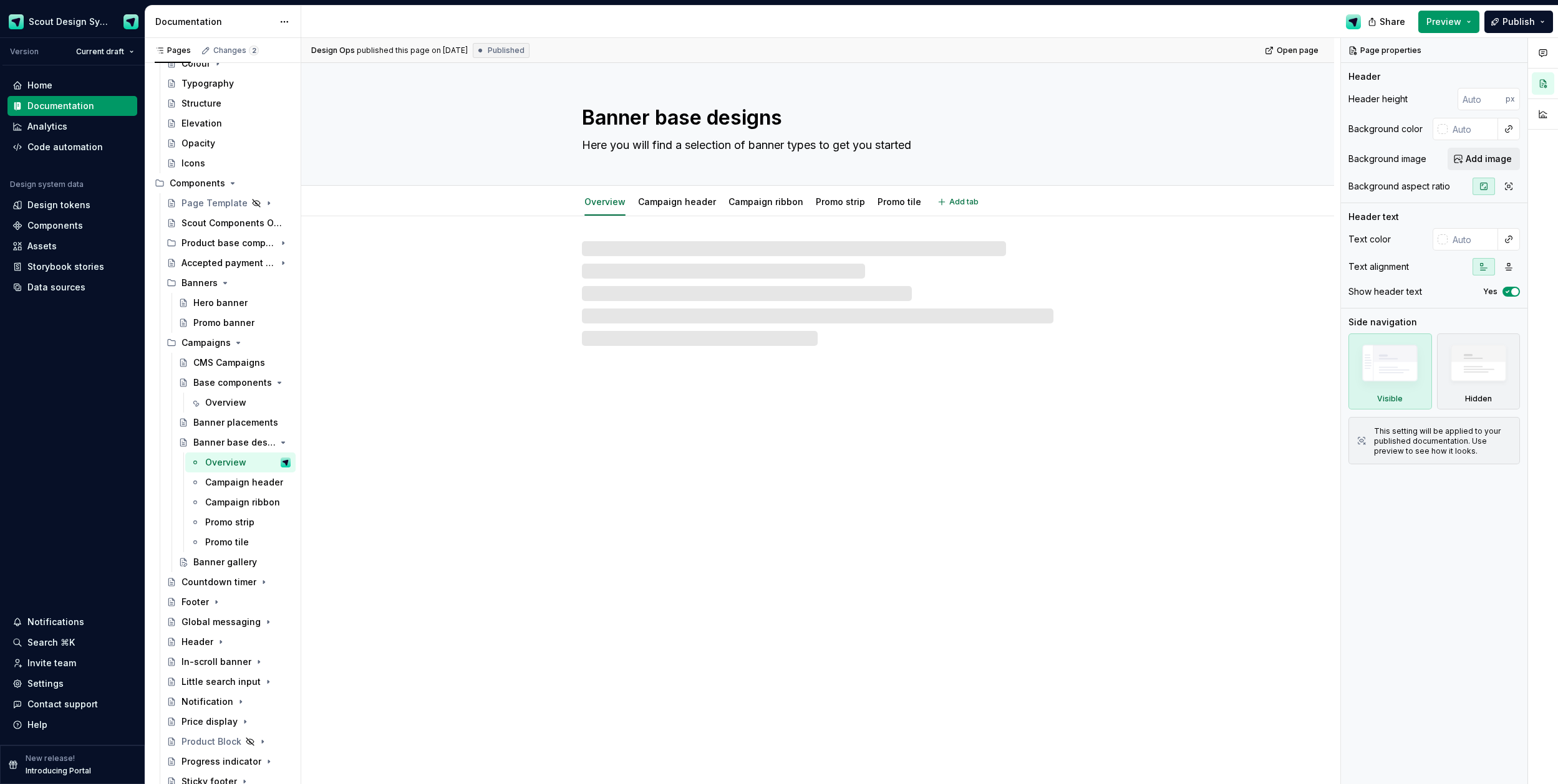
click at [713, 115] on textarea "Banner base designs" at bounding box center [815, 117] width 471 height 30
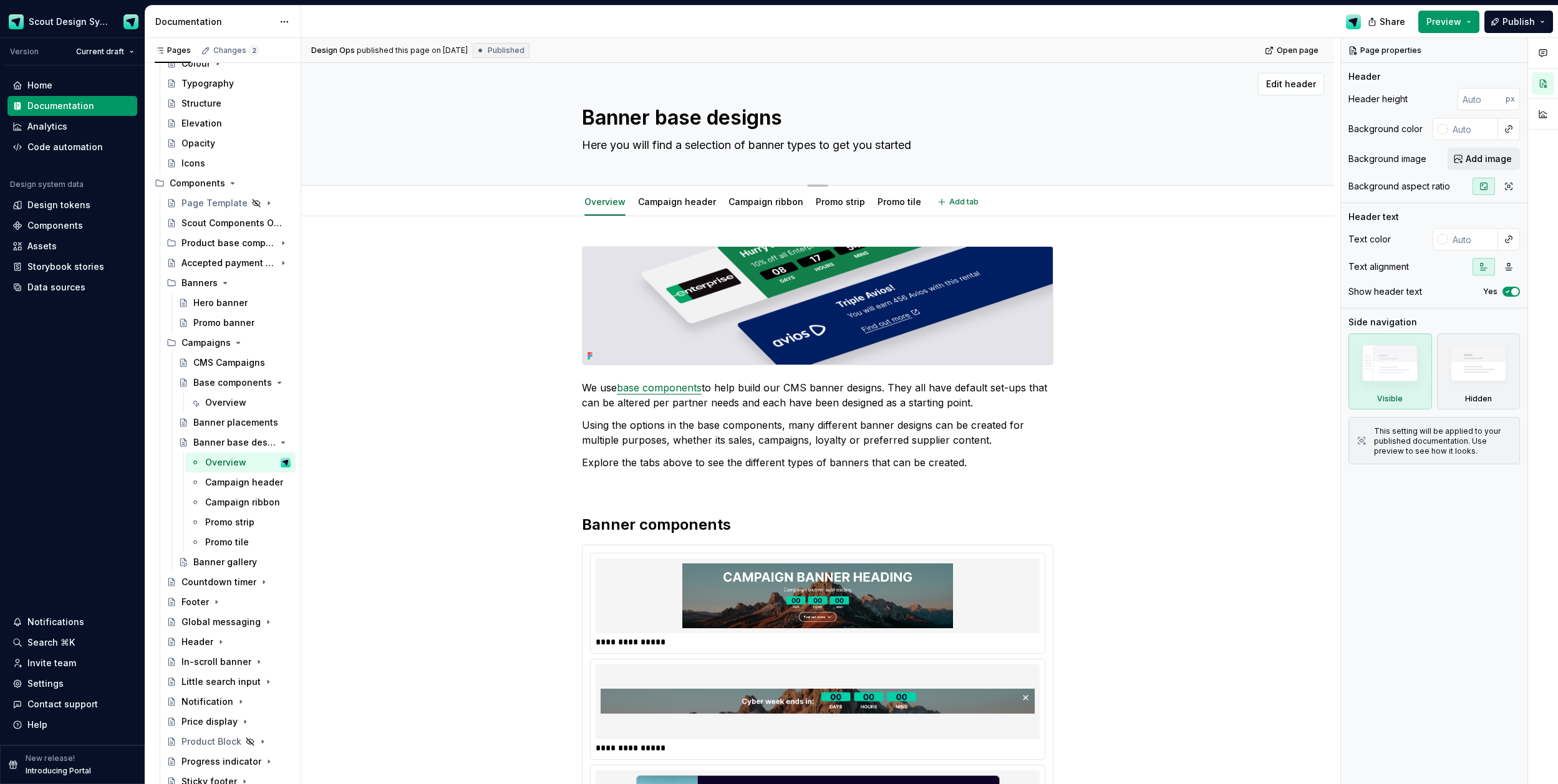
type textarea "*"
type textarea "Banner basedesigns"
type textarea "*"
type textarea "Banner basdesigns"
type textarea "*"
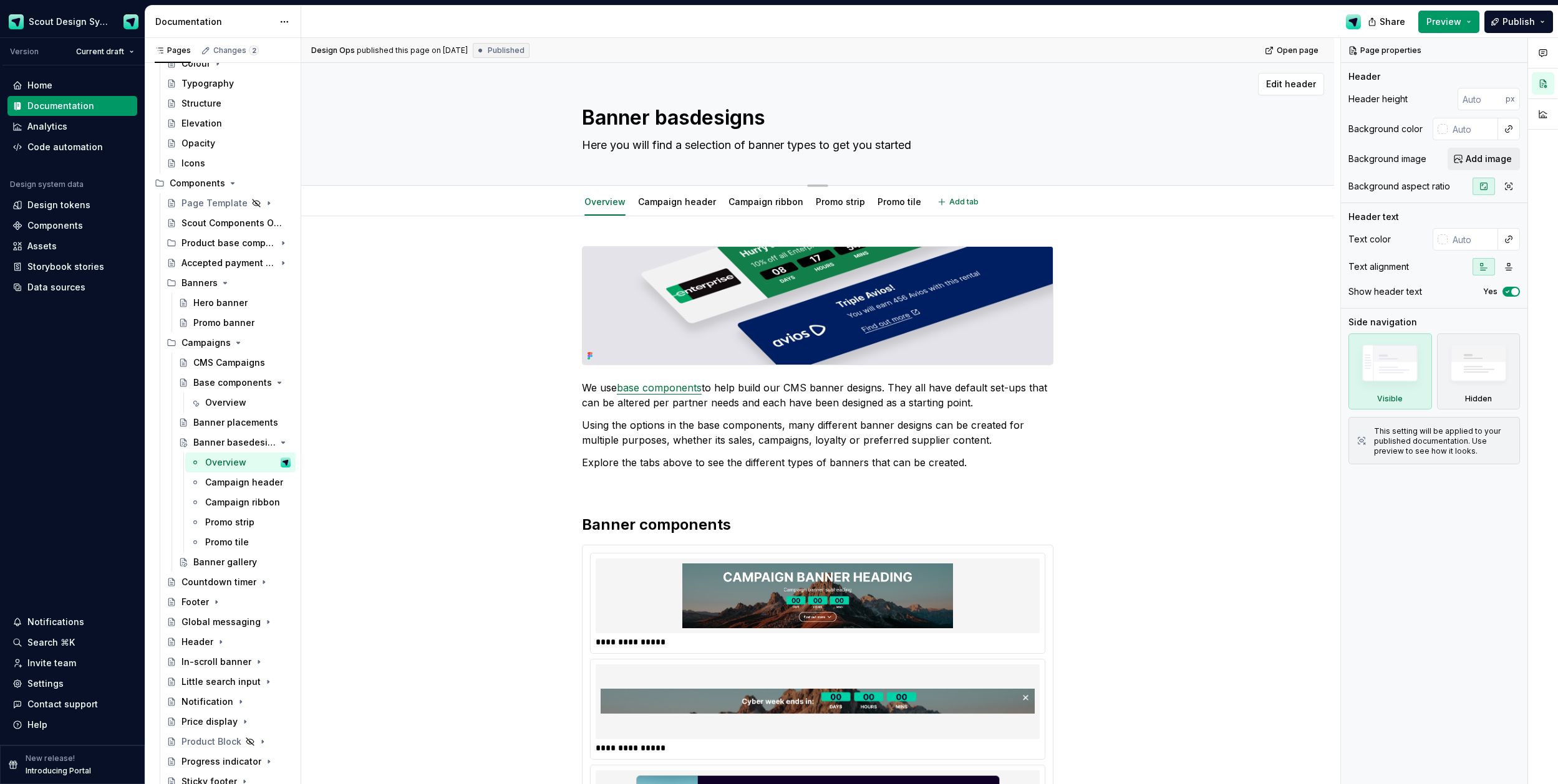
type textarea "Banner badesigns"
type textarea "*"
type textarea "Banner bdesigns"
type textarea "*"
type textarea "Banner designs"
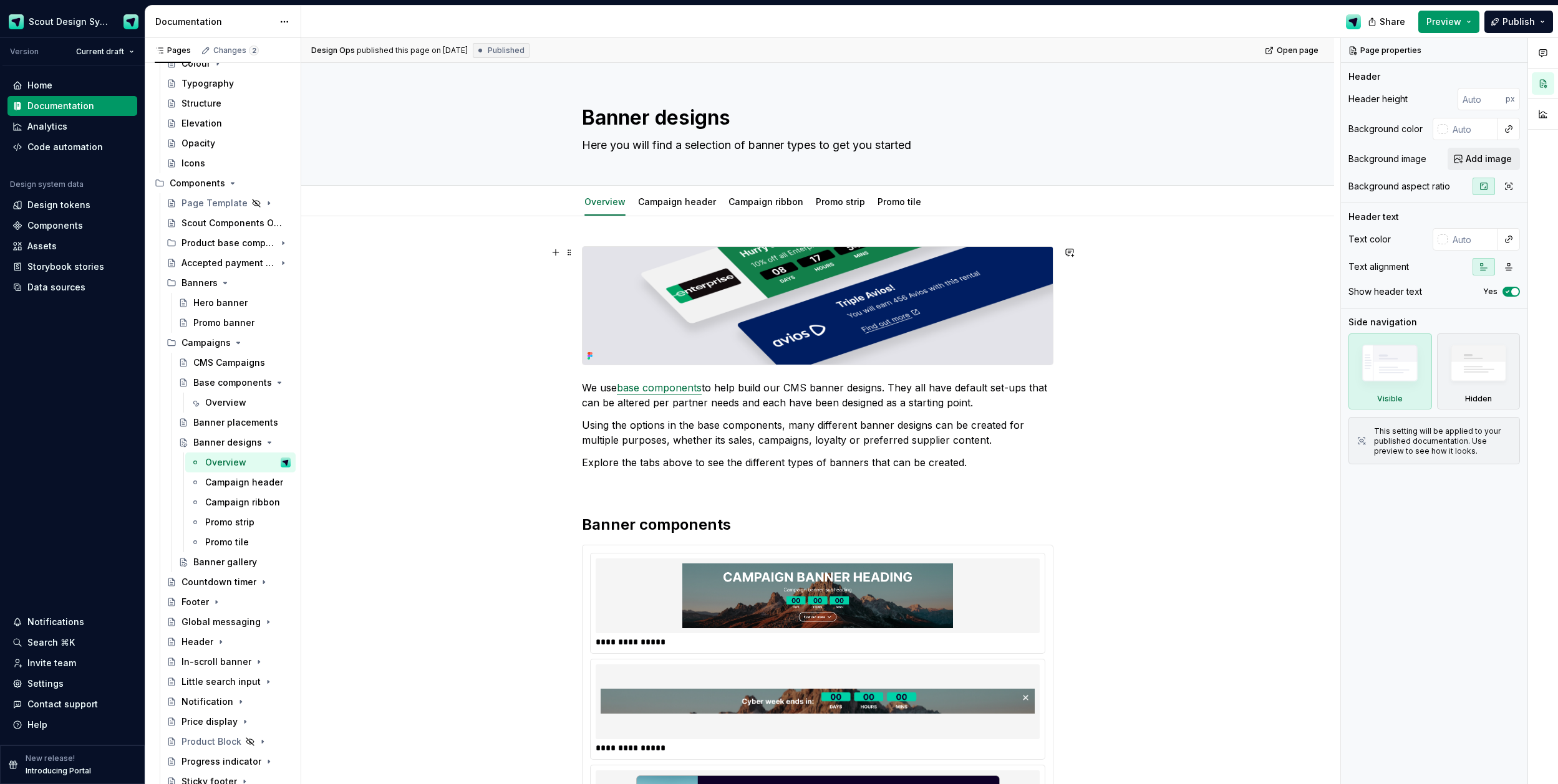
type textarea "*"
type textarea "Banner designs"
click at [1112, 519] on div "**********" at bounding box center [817, 723] width 1033 height 1014
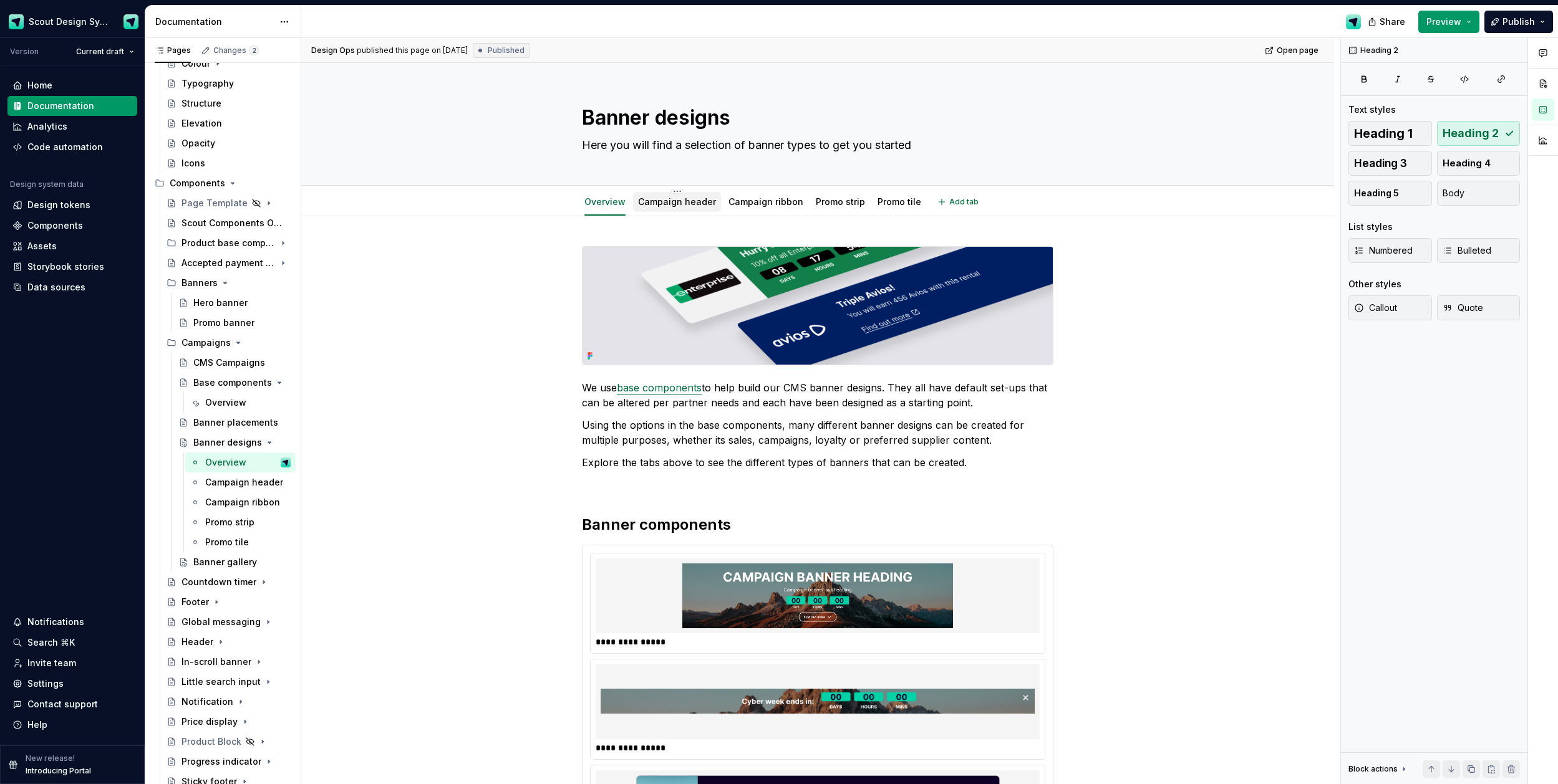
click at [690, 205] on link "Campaign header" at bounding box center [677, 201] width 78 height 11
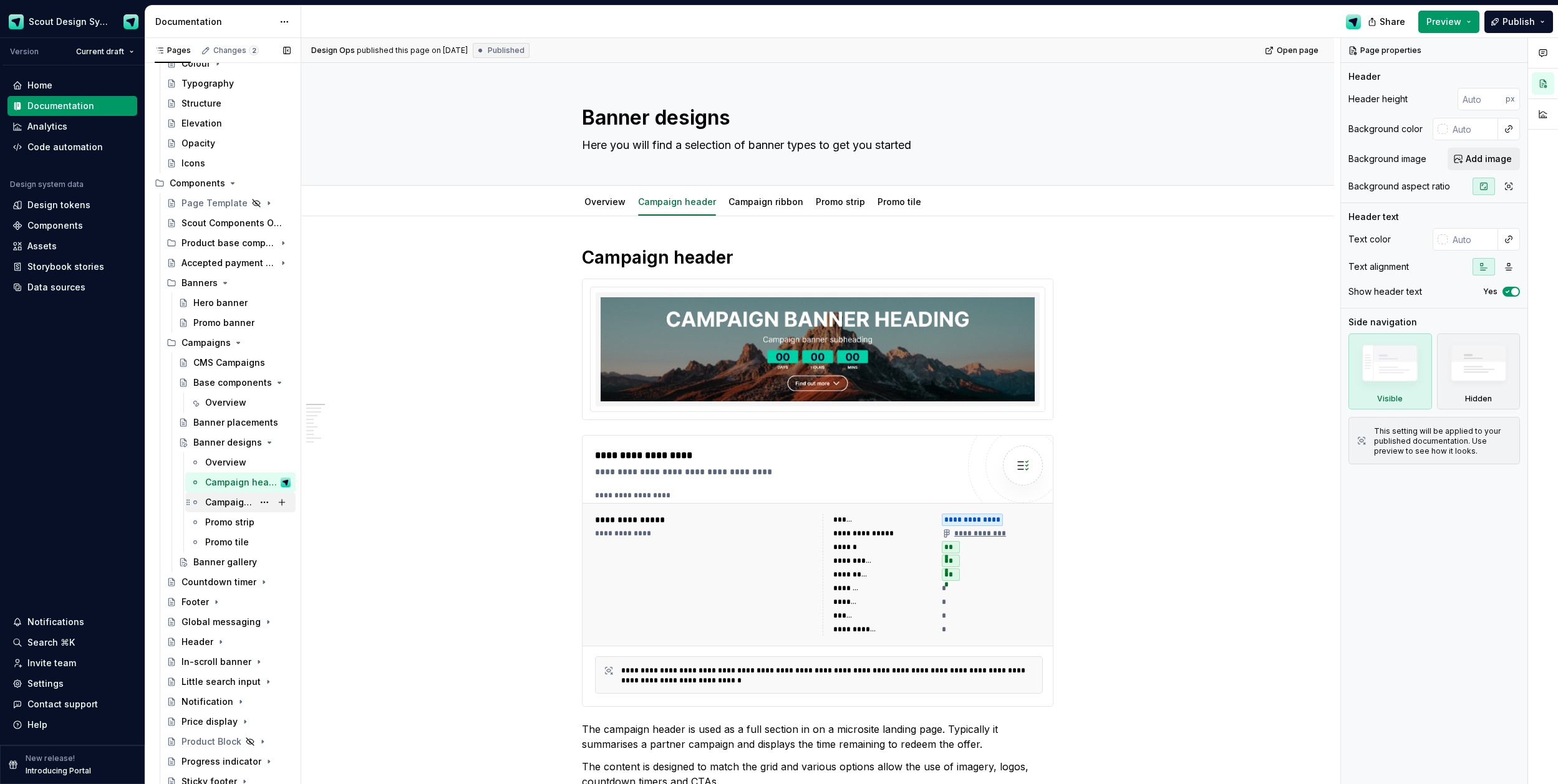
click at [231, 501] on div "Campaign ribbon" at bounding box center [229, 502] width 48 height 13
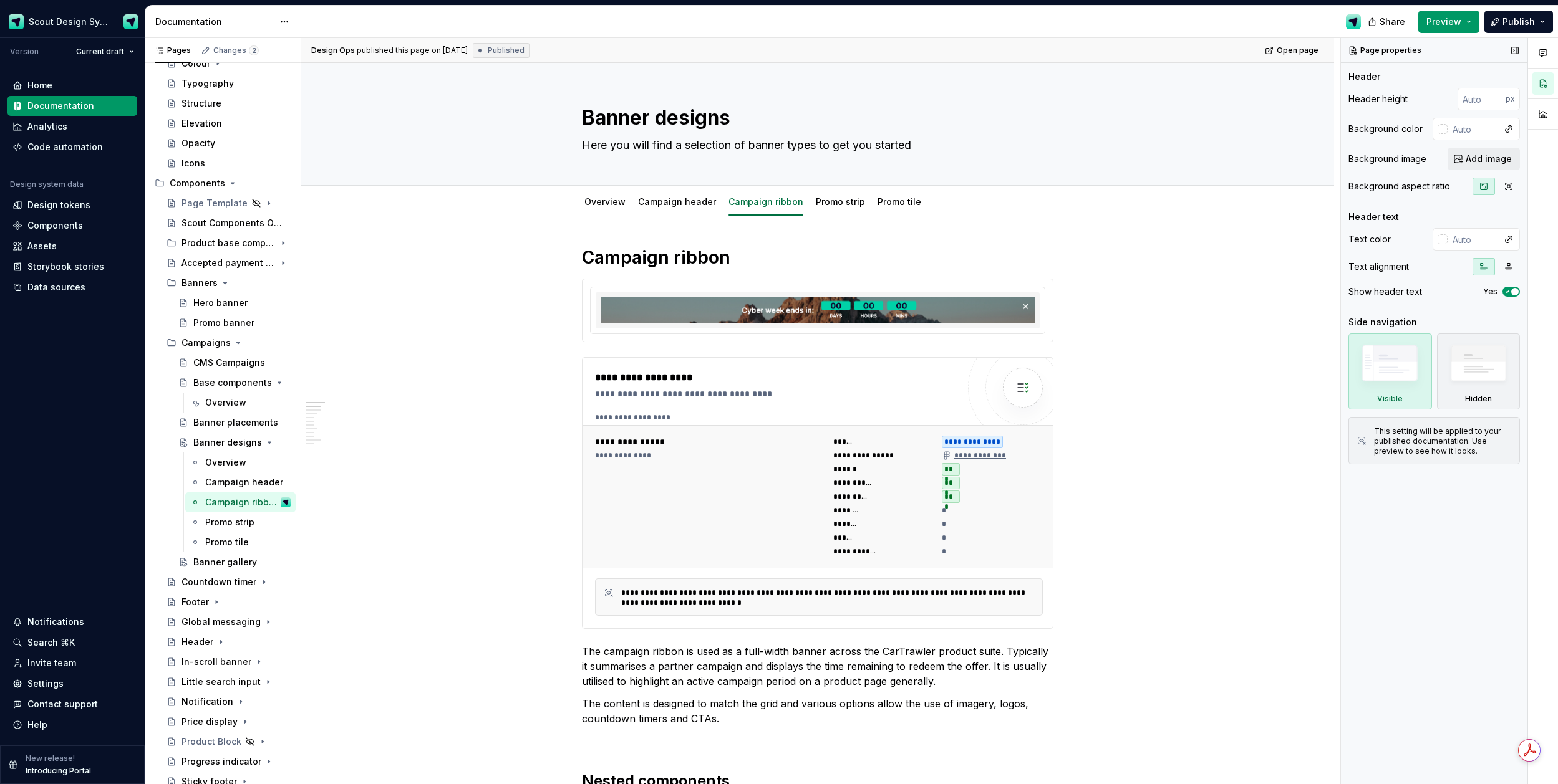
type textarea "*"
